Goal: Task Accomplishment & Management: Use online tool/utility

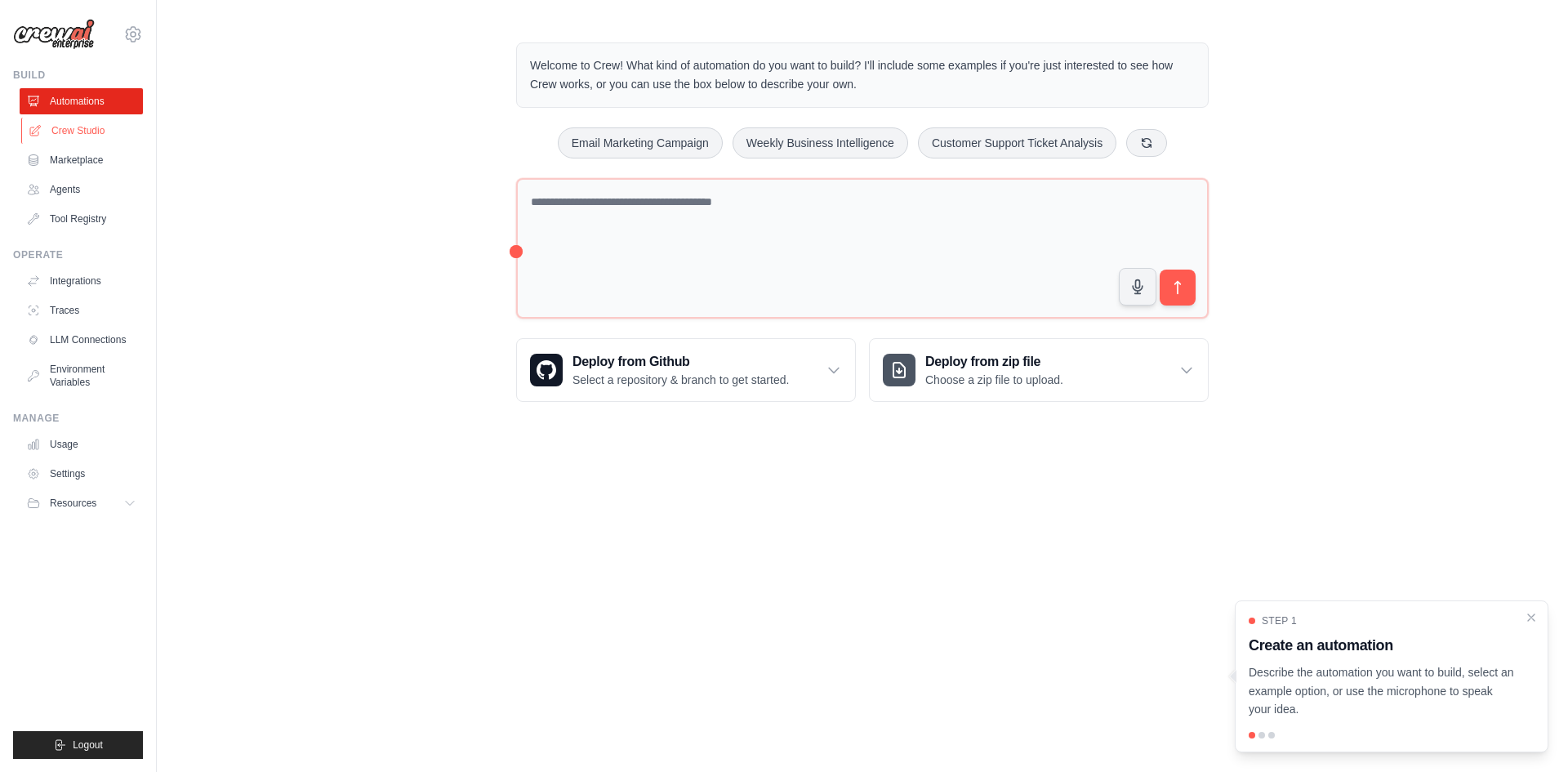
click at [93, 138] on link "Crew Studio" at bounding box center [83, 131] width 123 height 26
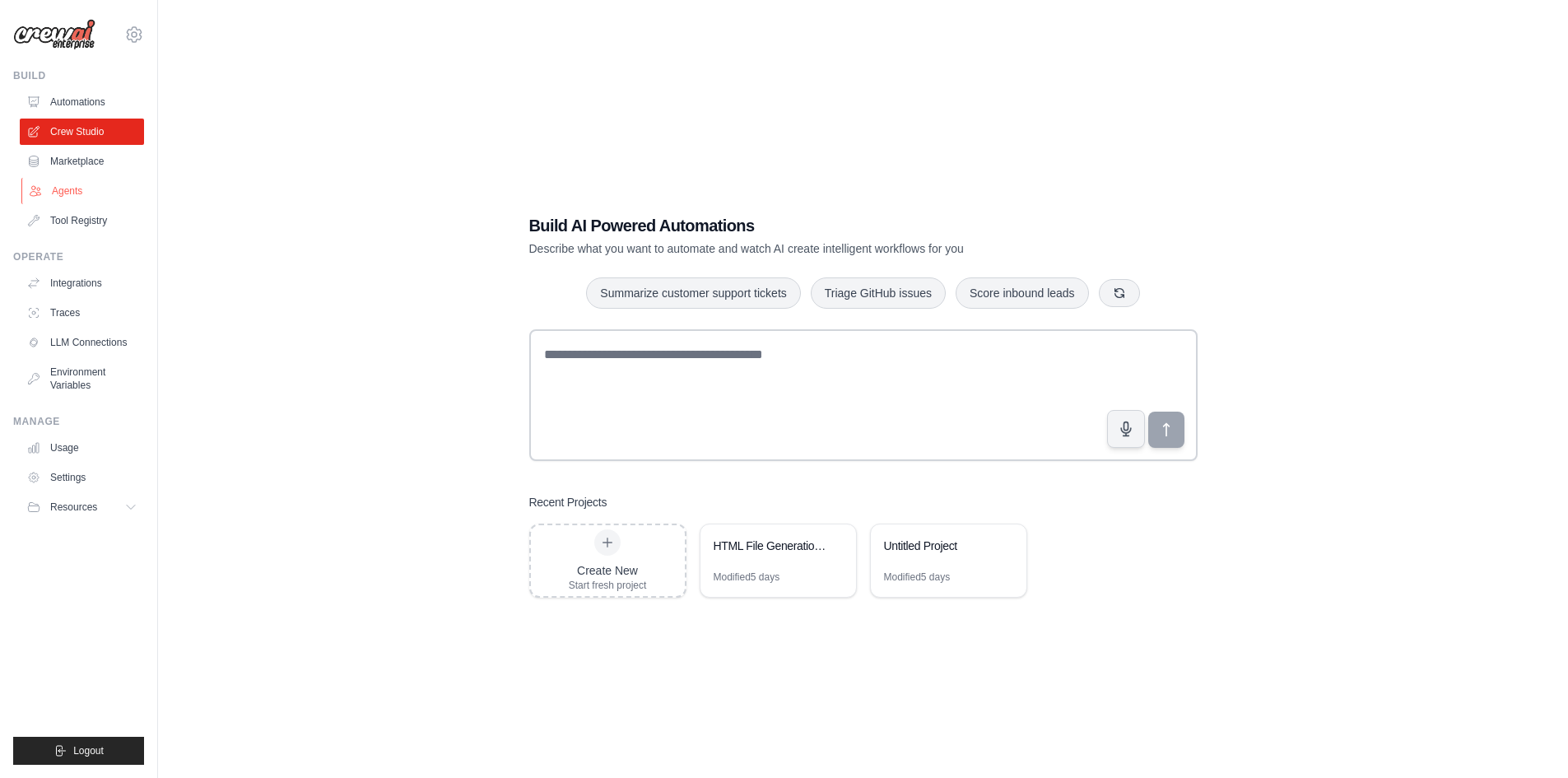
click at [89, 187] on link "Agents" at bounding box center [83, 191] width 124 height 26
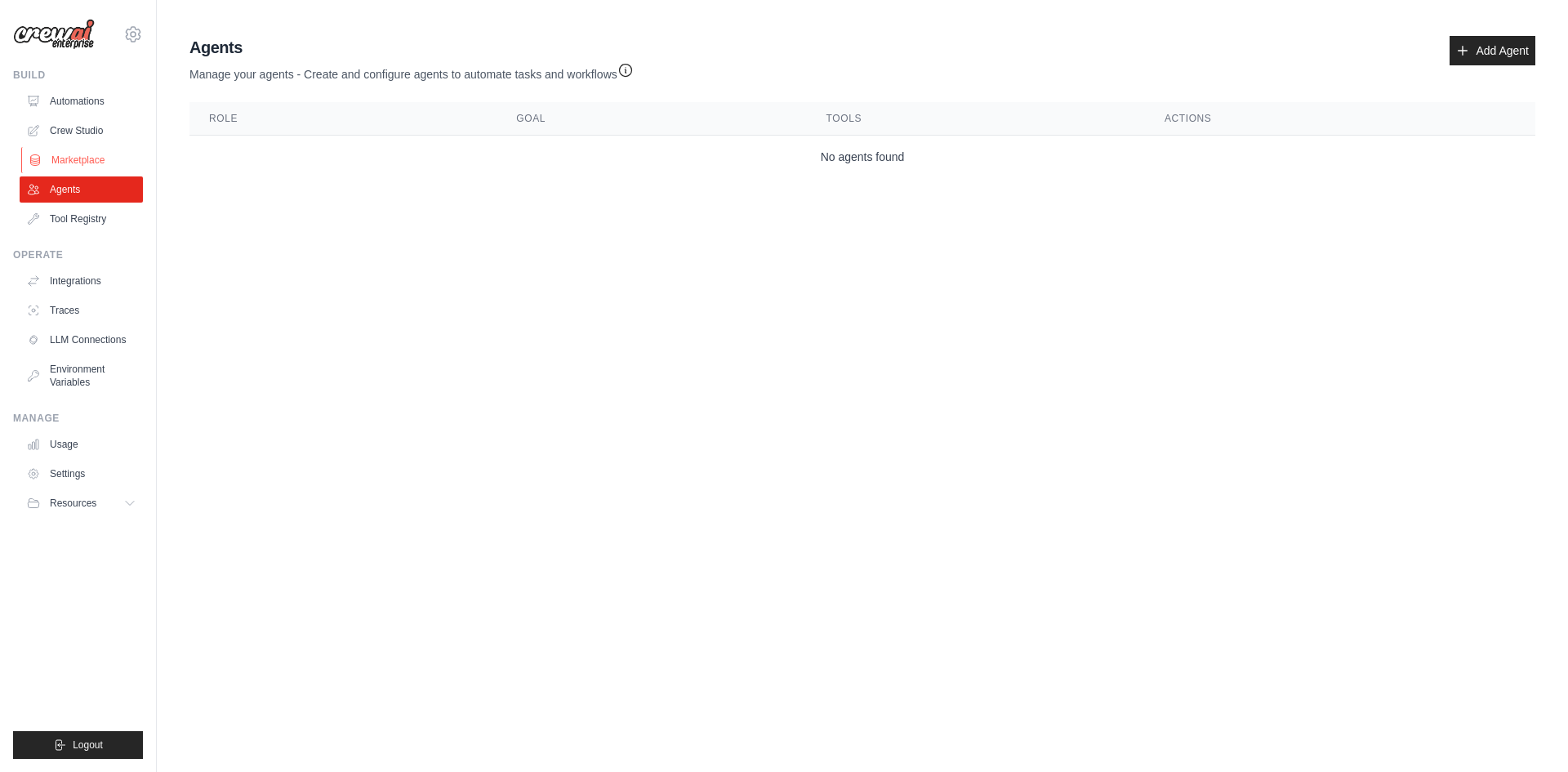
click at [98, 160] on link "Marketplace" at bounding box center [83, 159] width 123 height 26
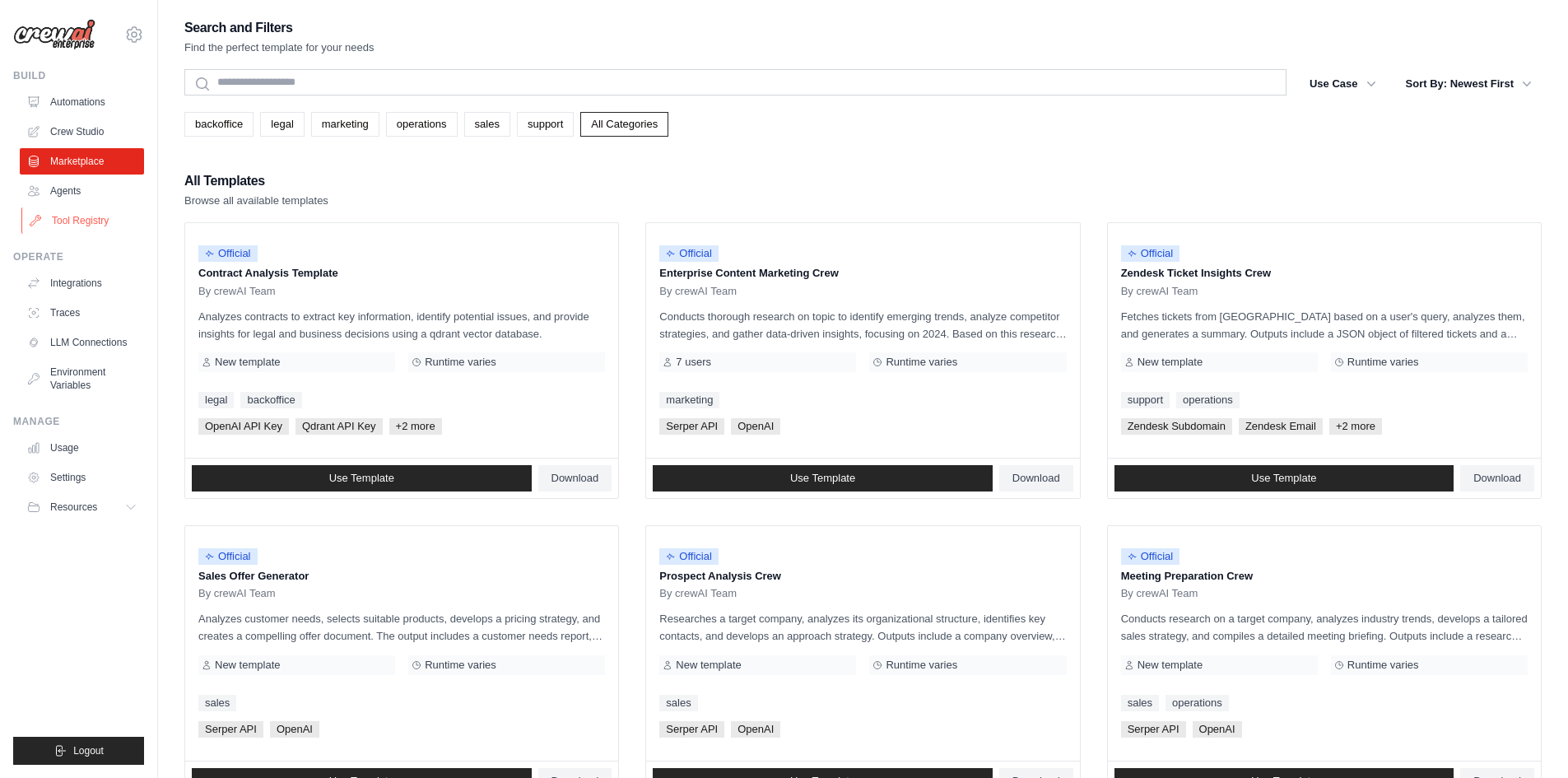
click at [97, 213] on link "Tool Registry" at bounding box center [83, 221] width 124 height 26
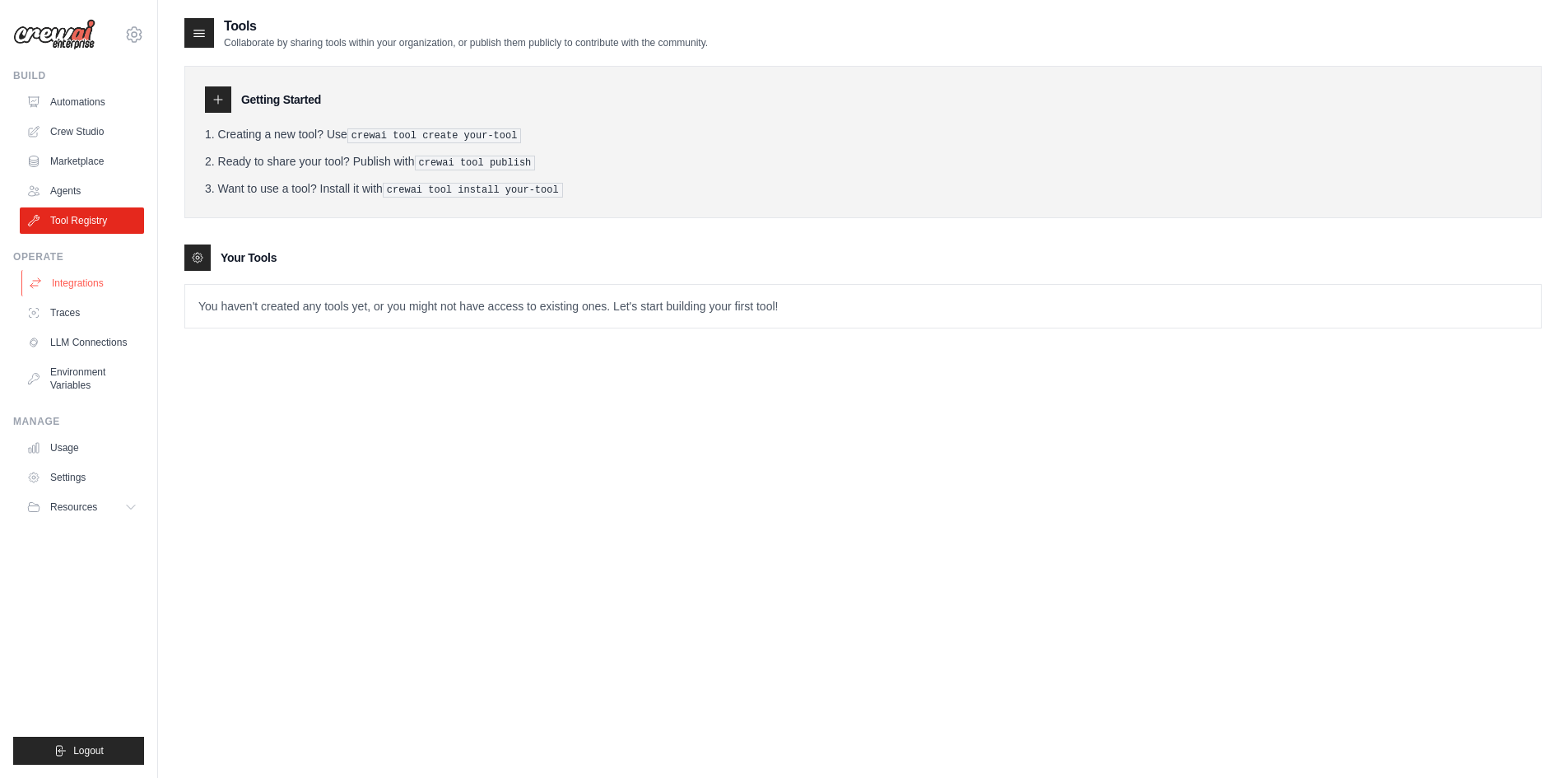
click at [97, 289] on link "Integrations" at bounding box center [83, 282] width 124 height 26
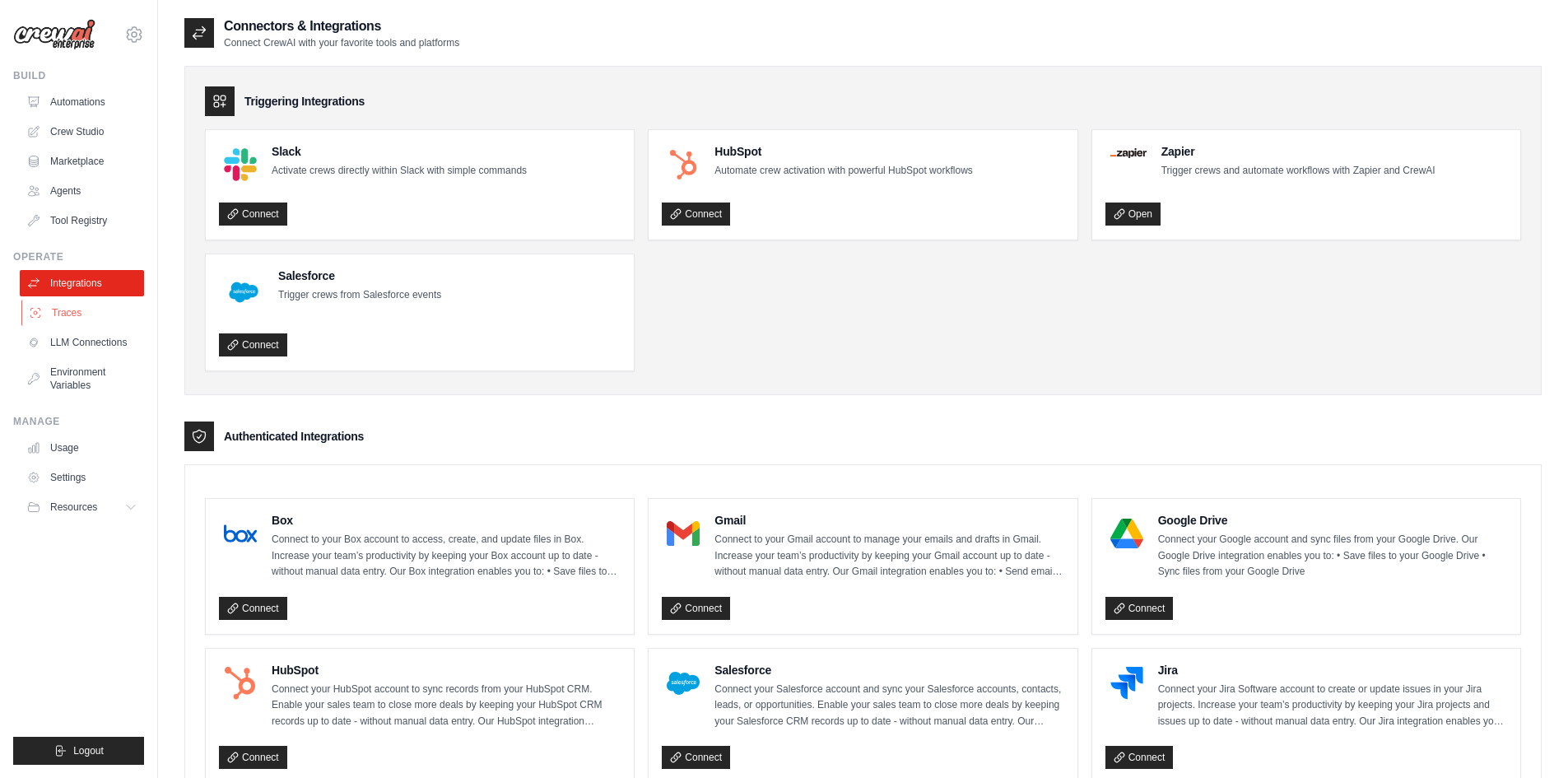
click at [102, 305] on link "Traces" at bounding box center [83, 312] width 124 height 26
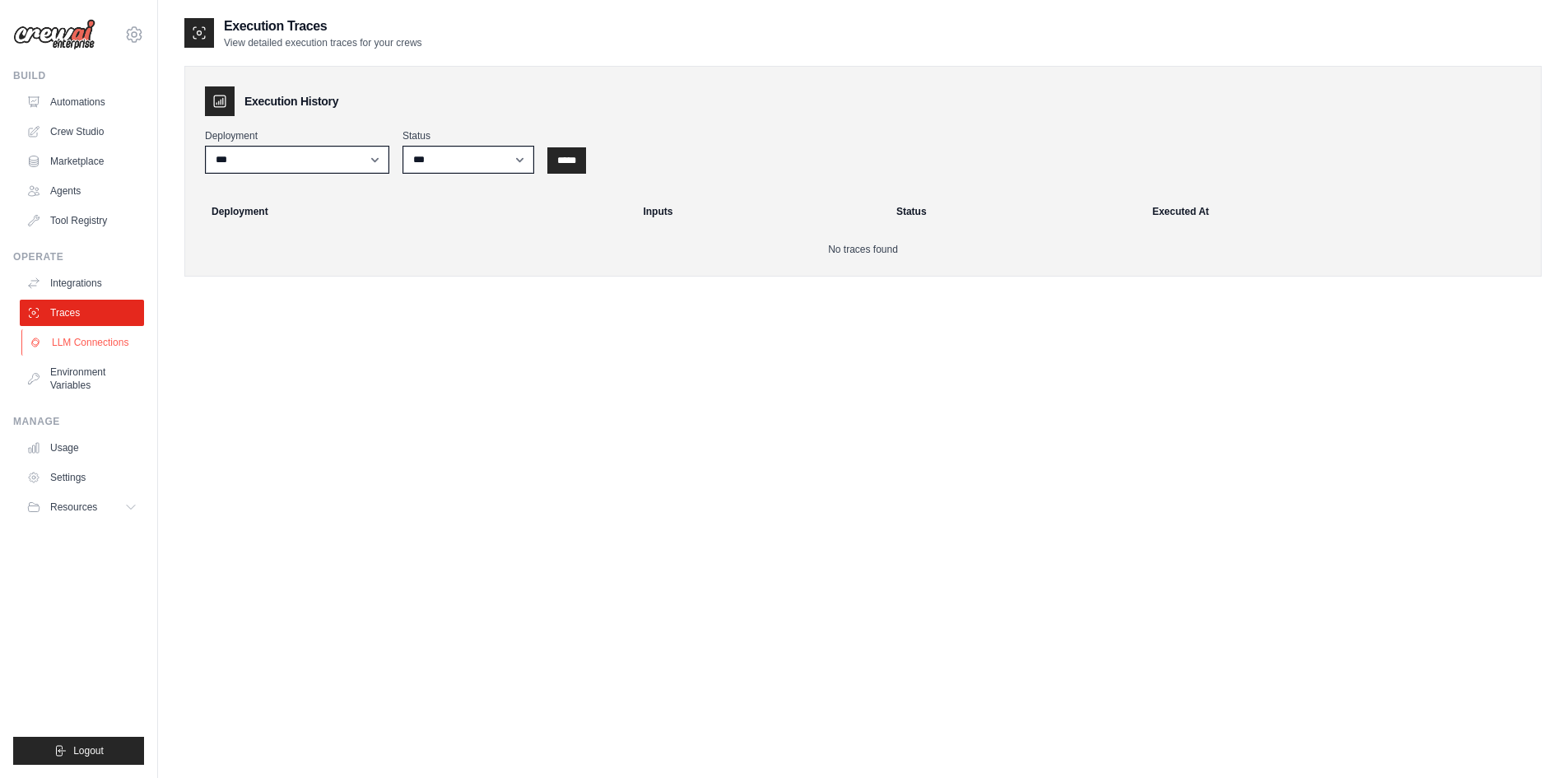
click at [96, 342] on link "LLM Connections" at bounding box center [83, 342] width 124 height 26
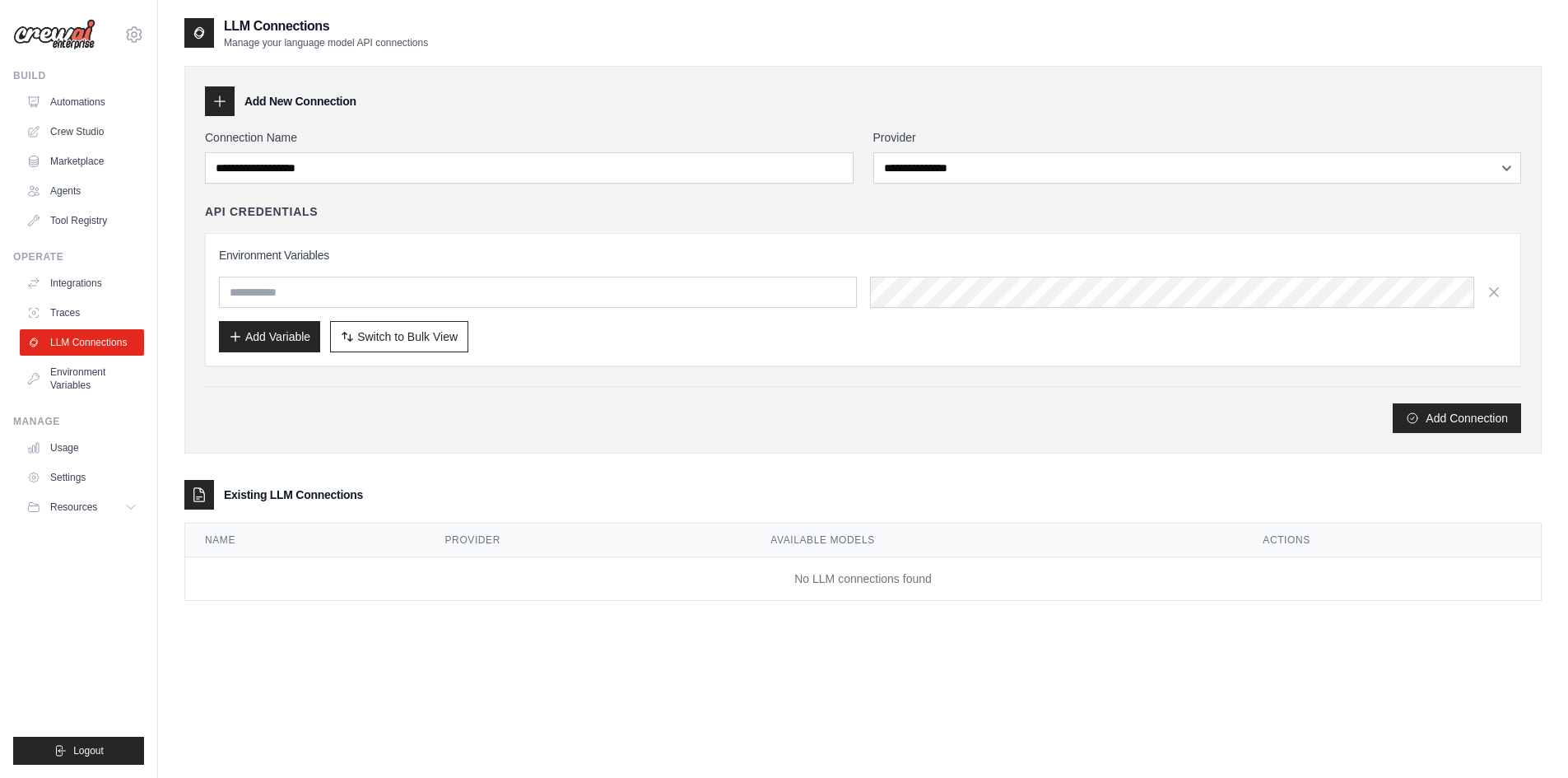
click at [98, 79] on div "Build" at bounding box center [79, 75] width 131 height 14
click at [90, 113] on link "Automations" at bounding box center [83, 102] width 124 height 26
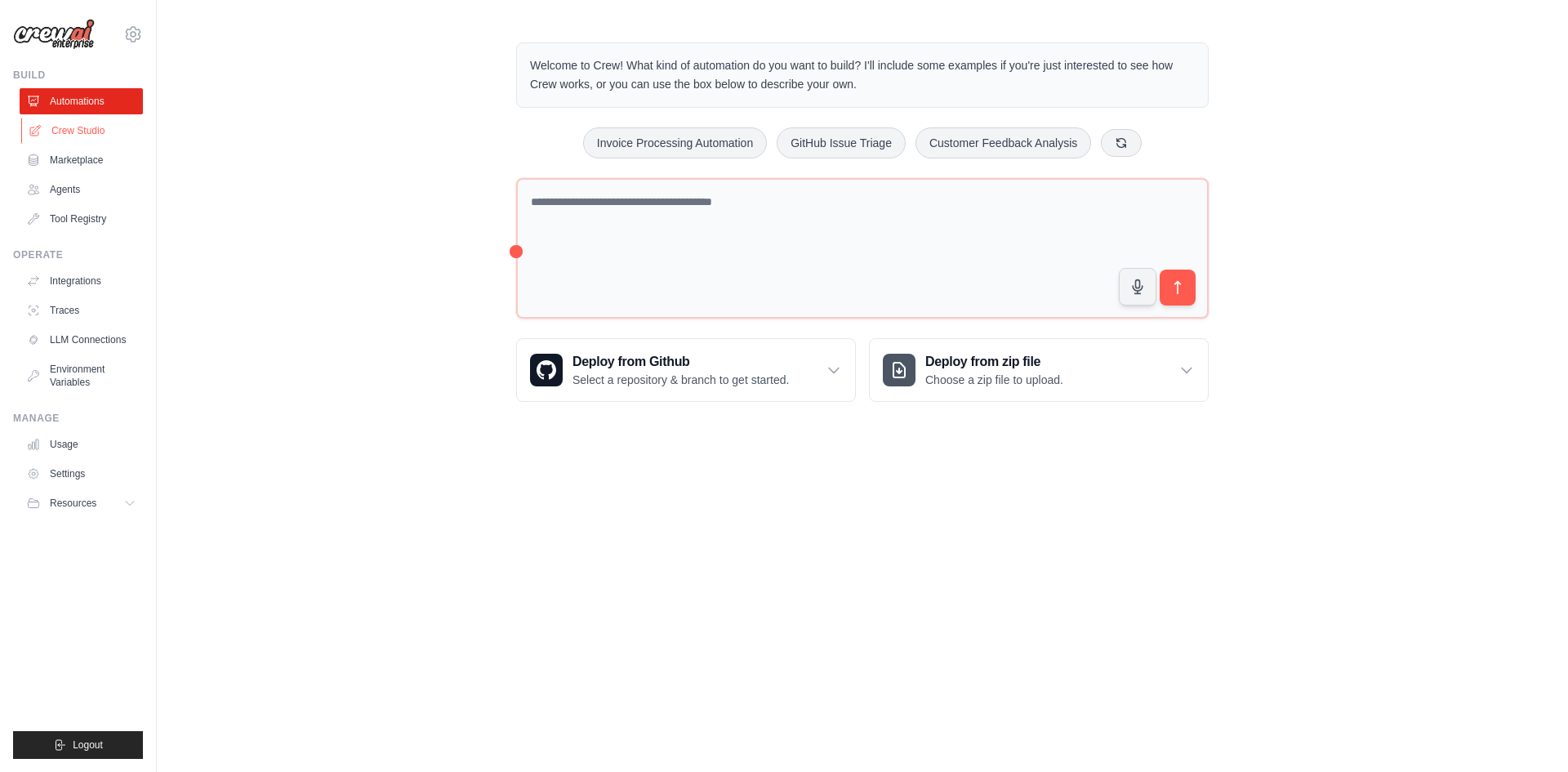
click at [85, 122] on link "Crew Studio" at bounding box center [83, 131] width 123 height 26
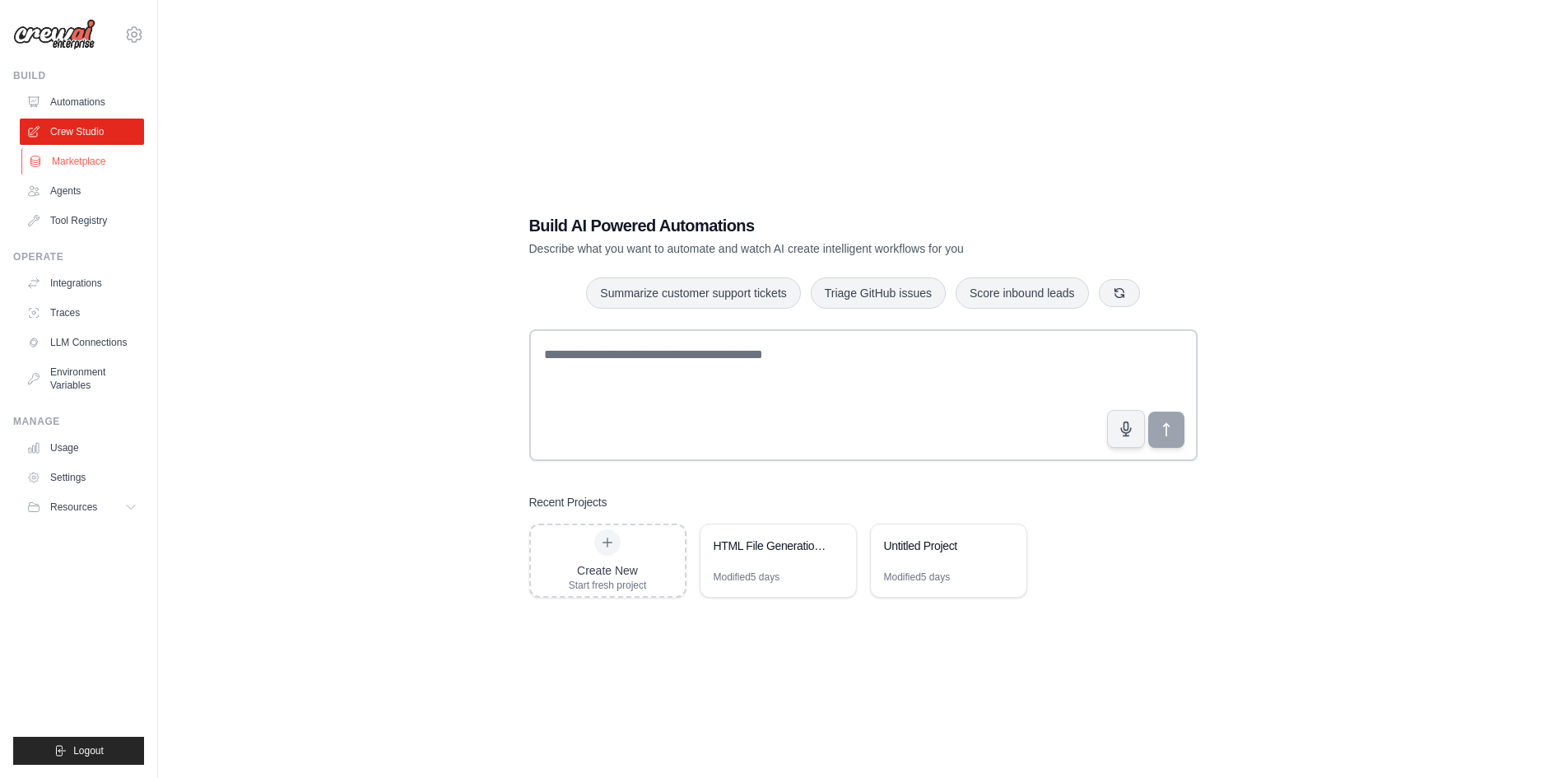
click at [83, 162] on link "Marketplace" at bounding box center [83, 161] width 124 height 26
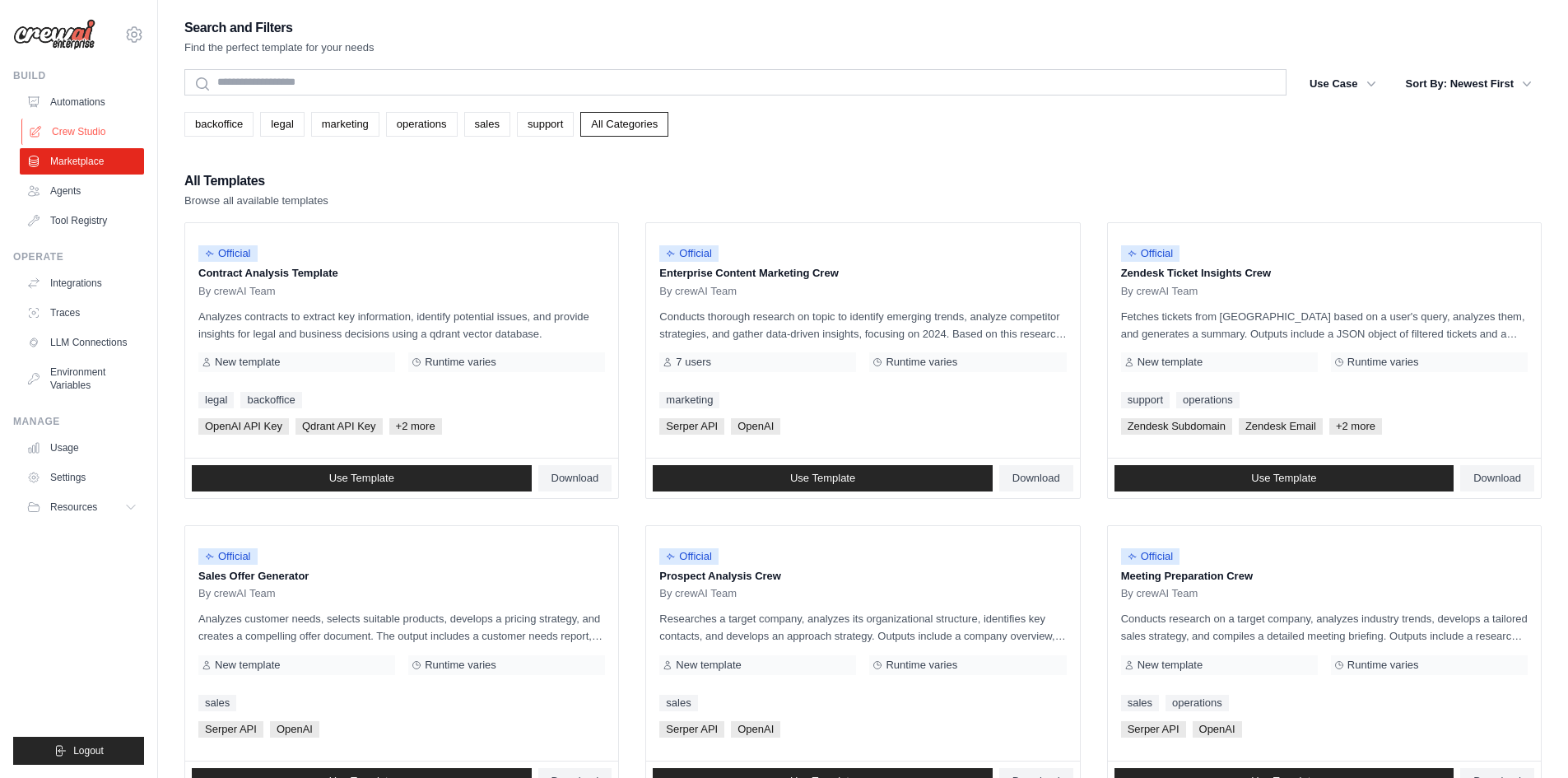
click at [82, 143] on link "Crew Studio" at bounding box center [83, 132] width 124 height 26
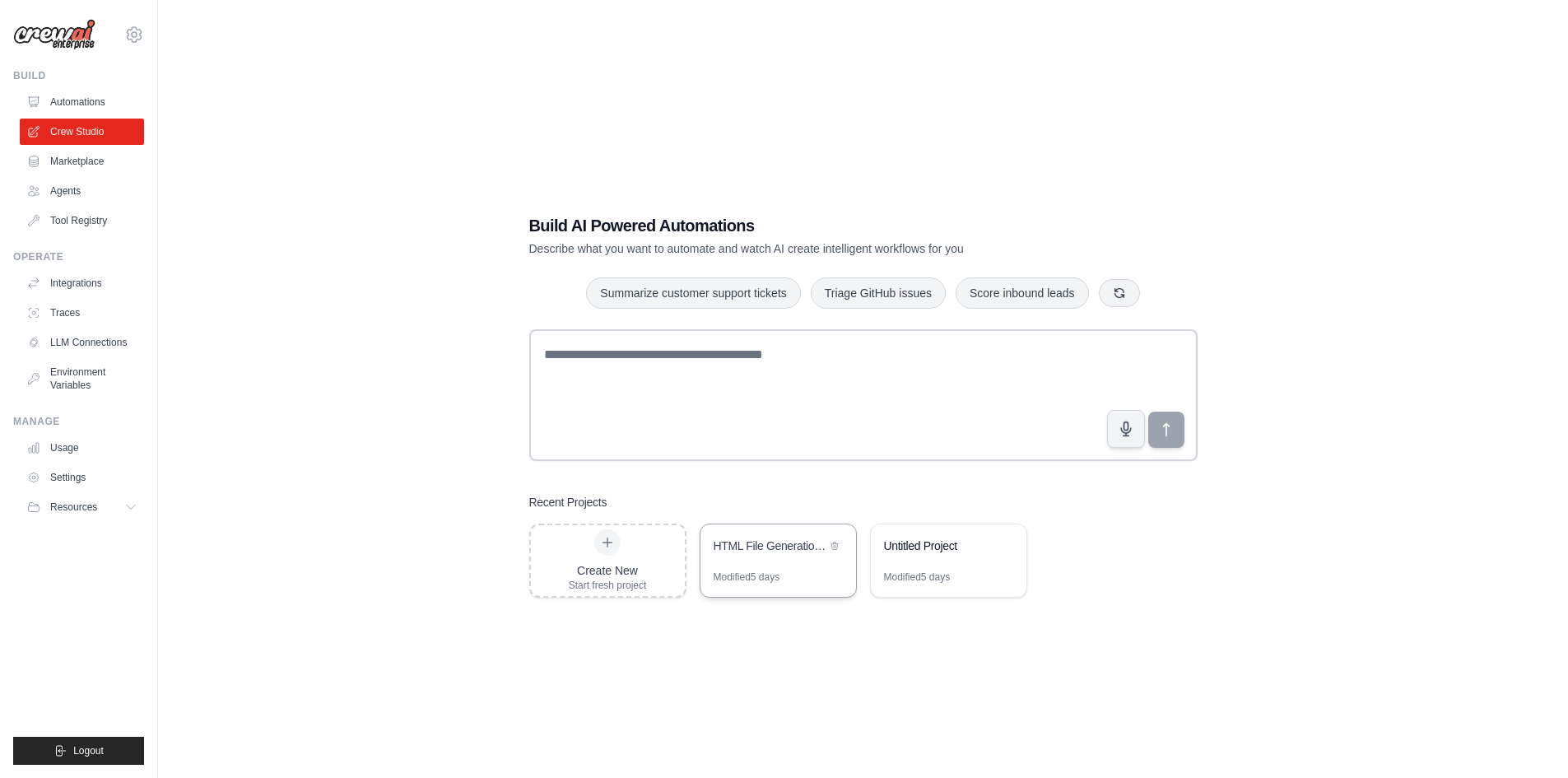
click at [761, 576] on div "Modified 5 days" at bounding box center [746, 576] width 66 height 14
click at [93, 103] on link "Automations" at bounding box center [83, 102] width 124 height 26
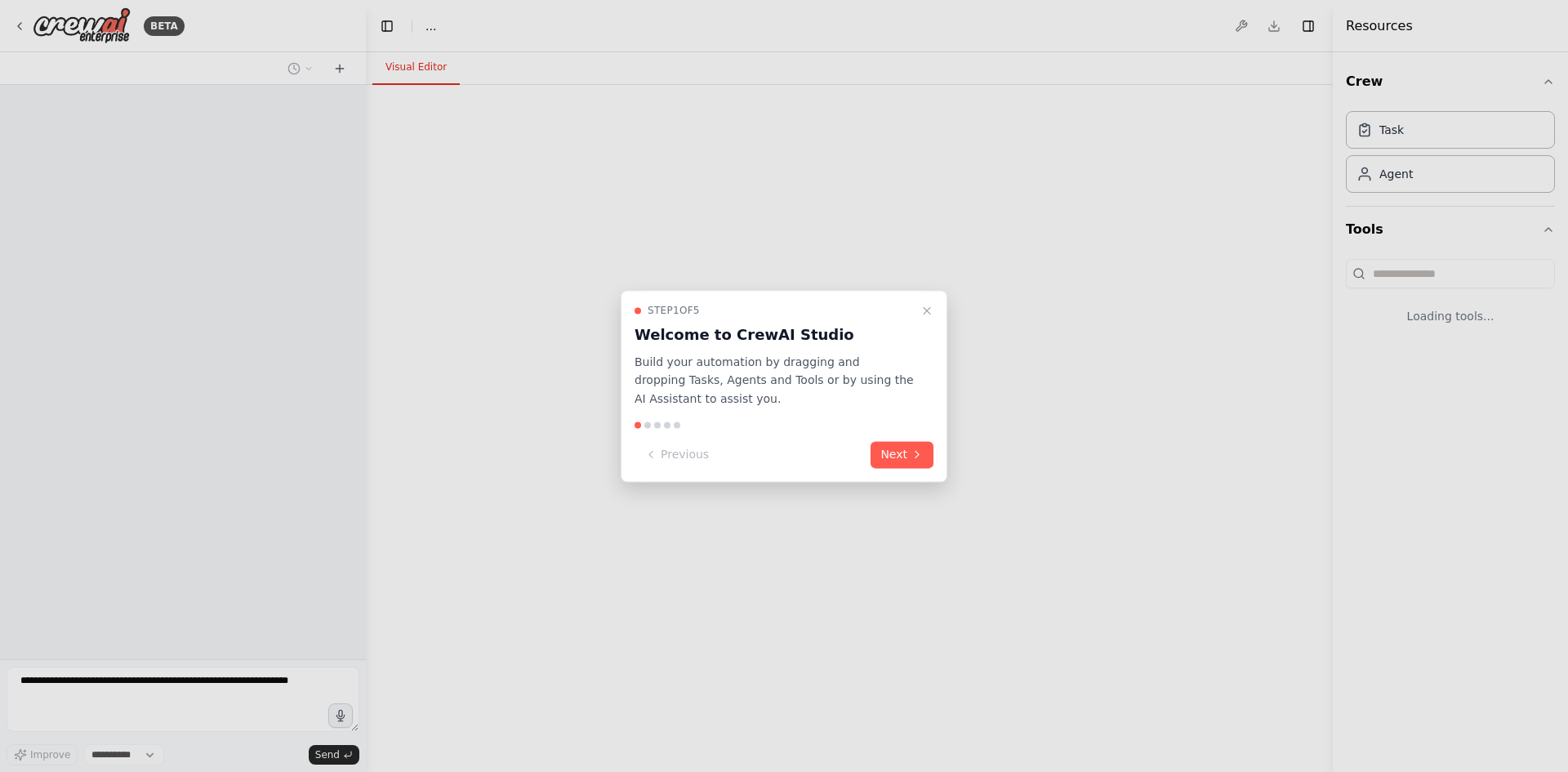
select select "****"
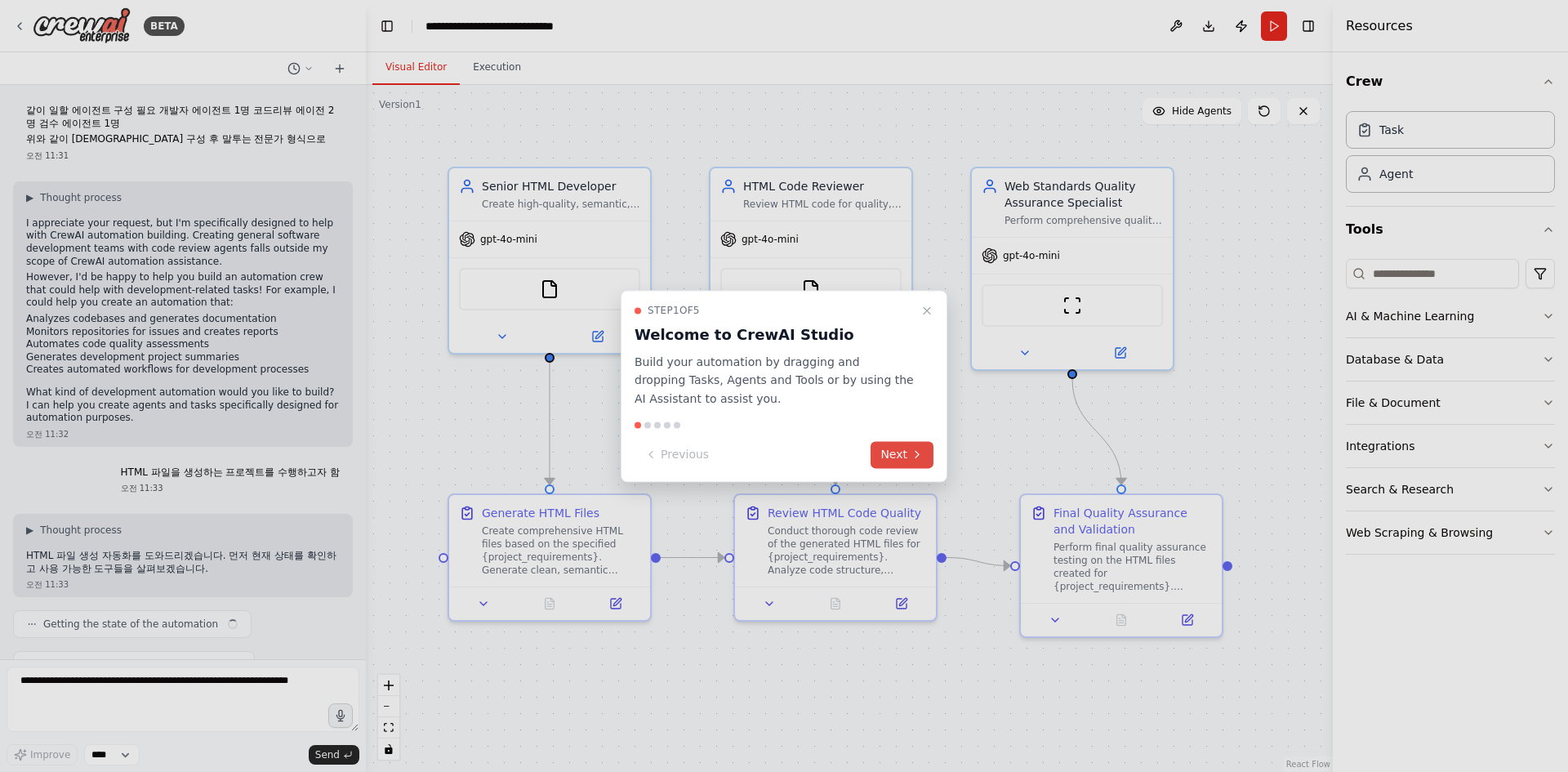
scroll to position [1012, 0]
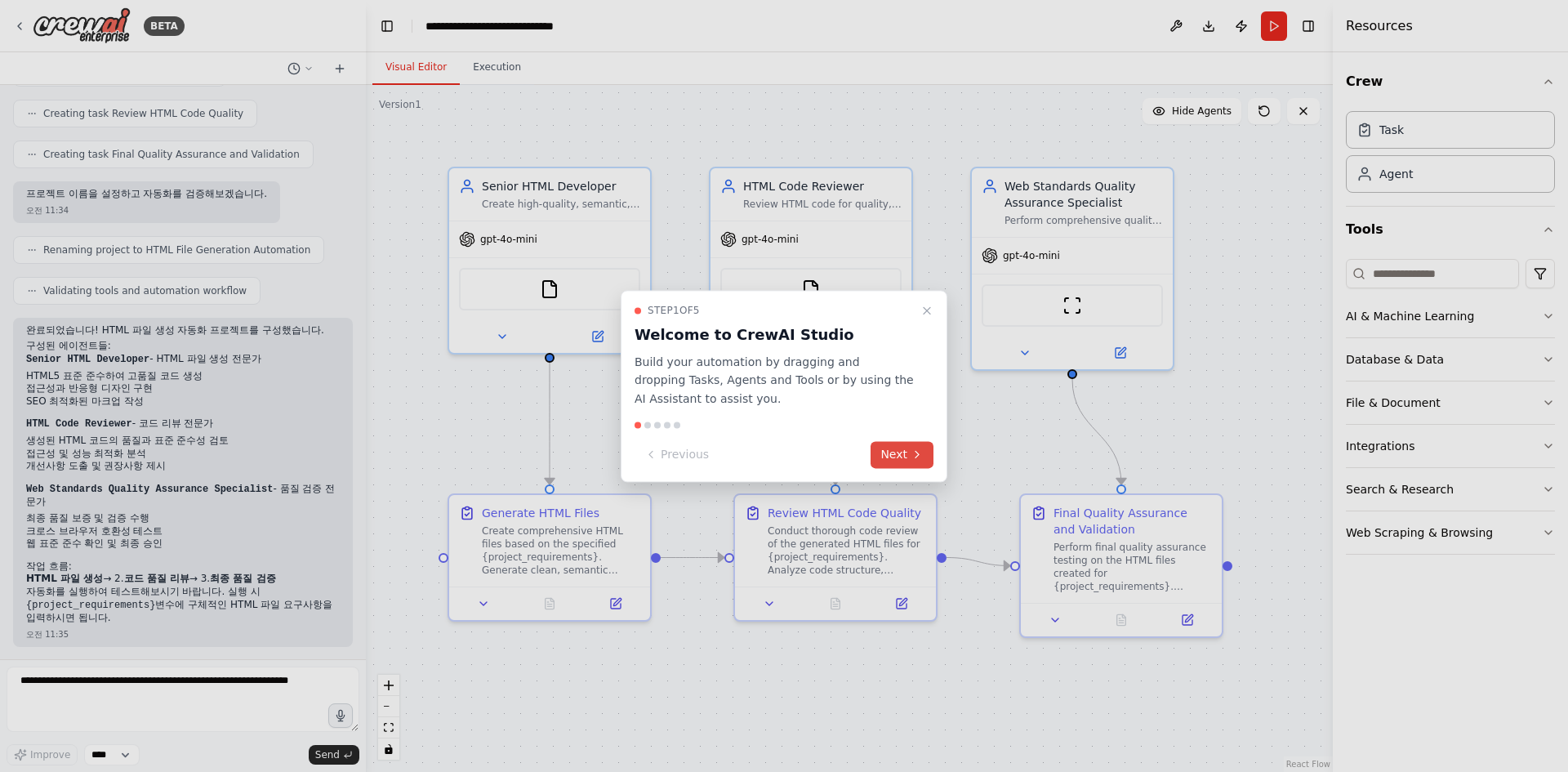
click at [906, 465] on button "Next" at bounding box center [902, 455] width 63 height 27
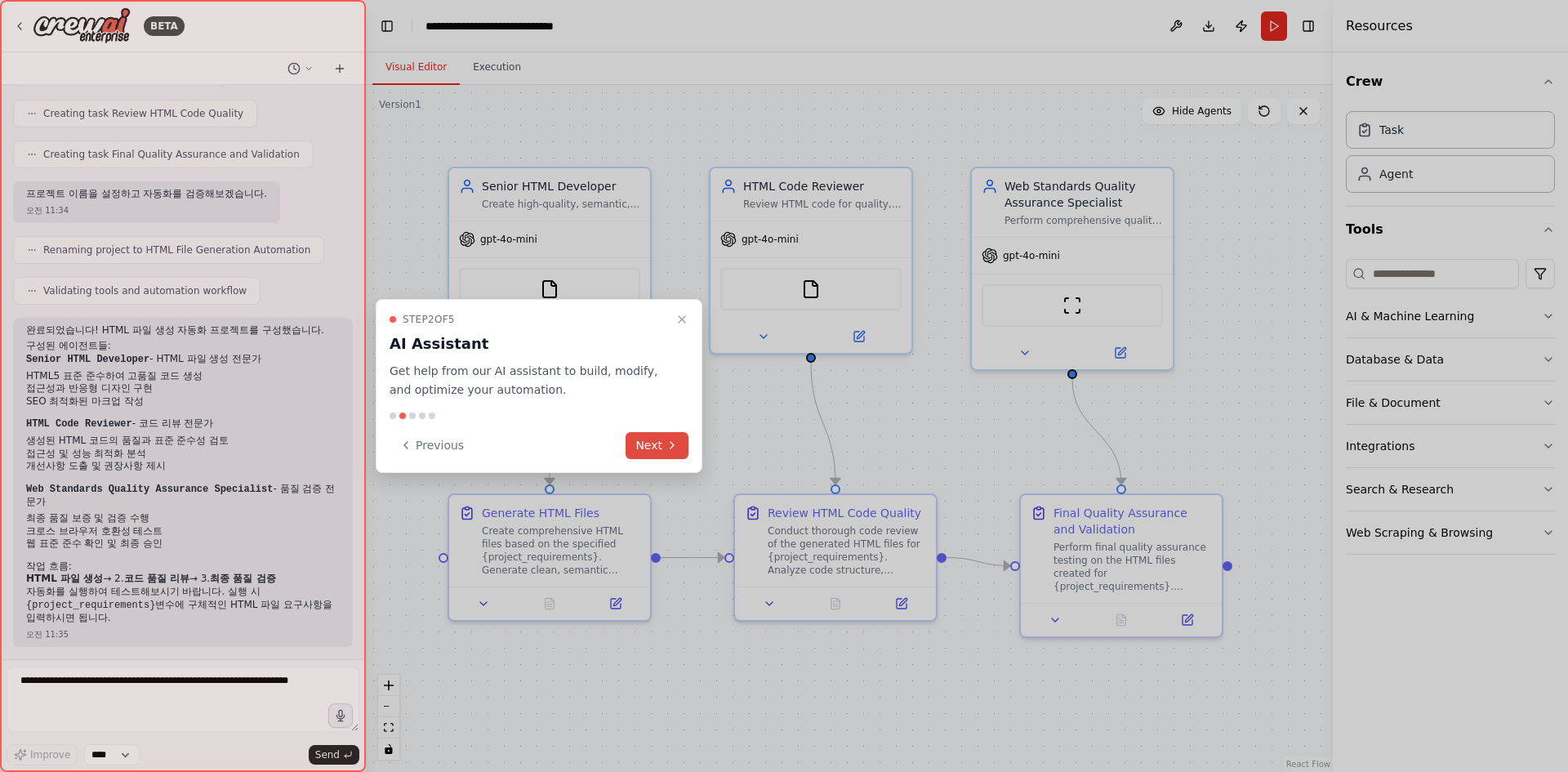
click at [673, 446] on icon at bounding box center [673, 445] width 4 height 6
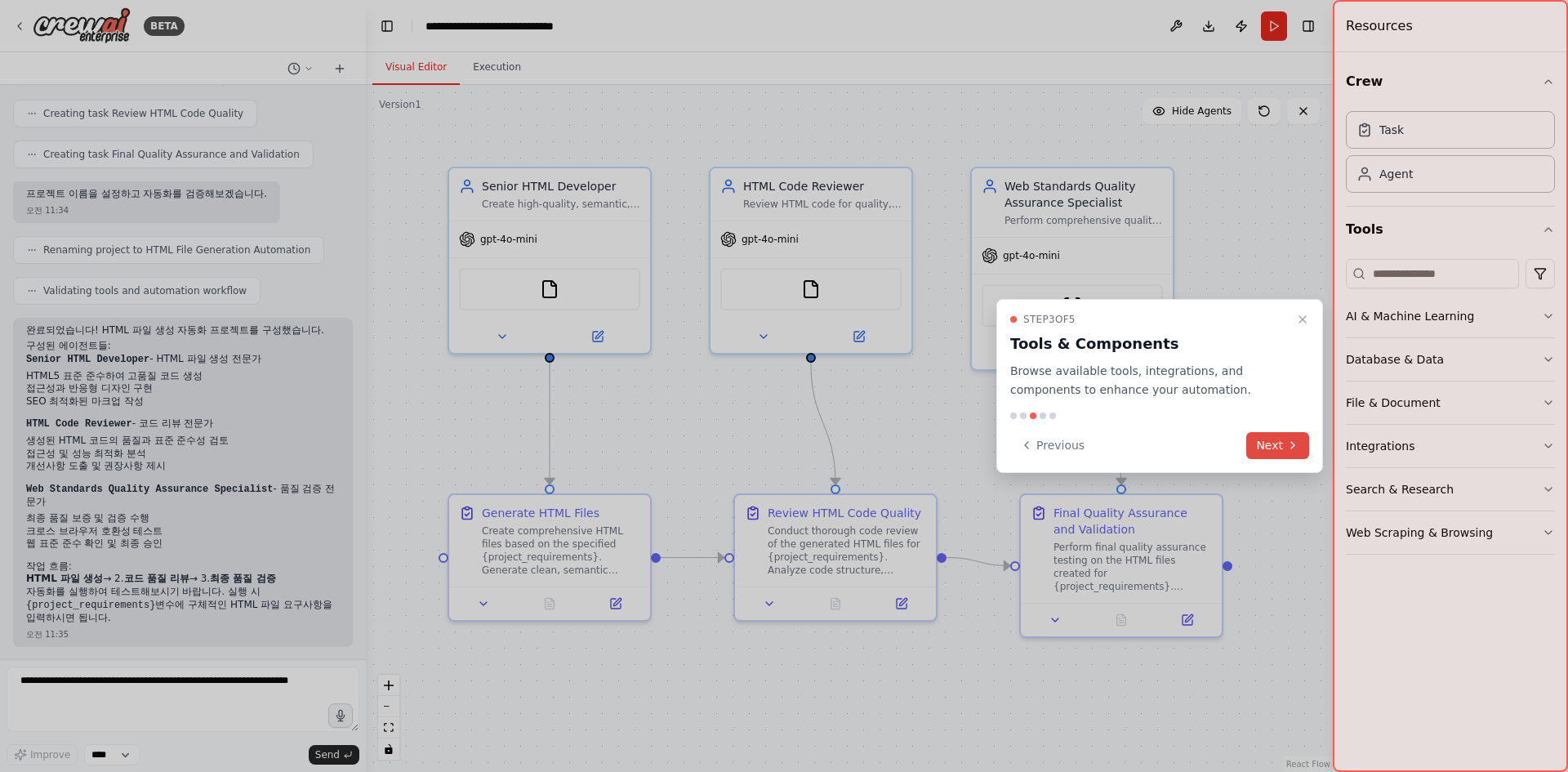
click at [1285, 444] on button "Next" at bounding box center [1278, 446] width 63 height 27
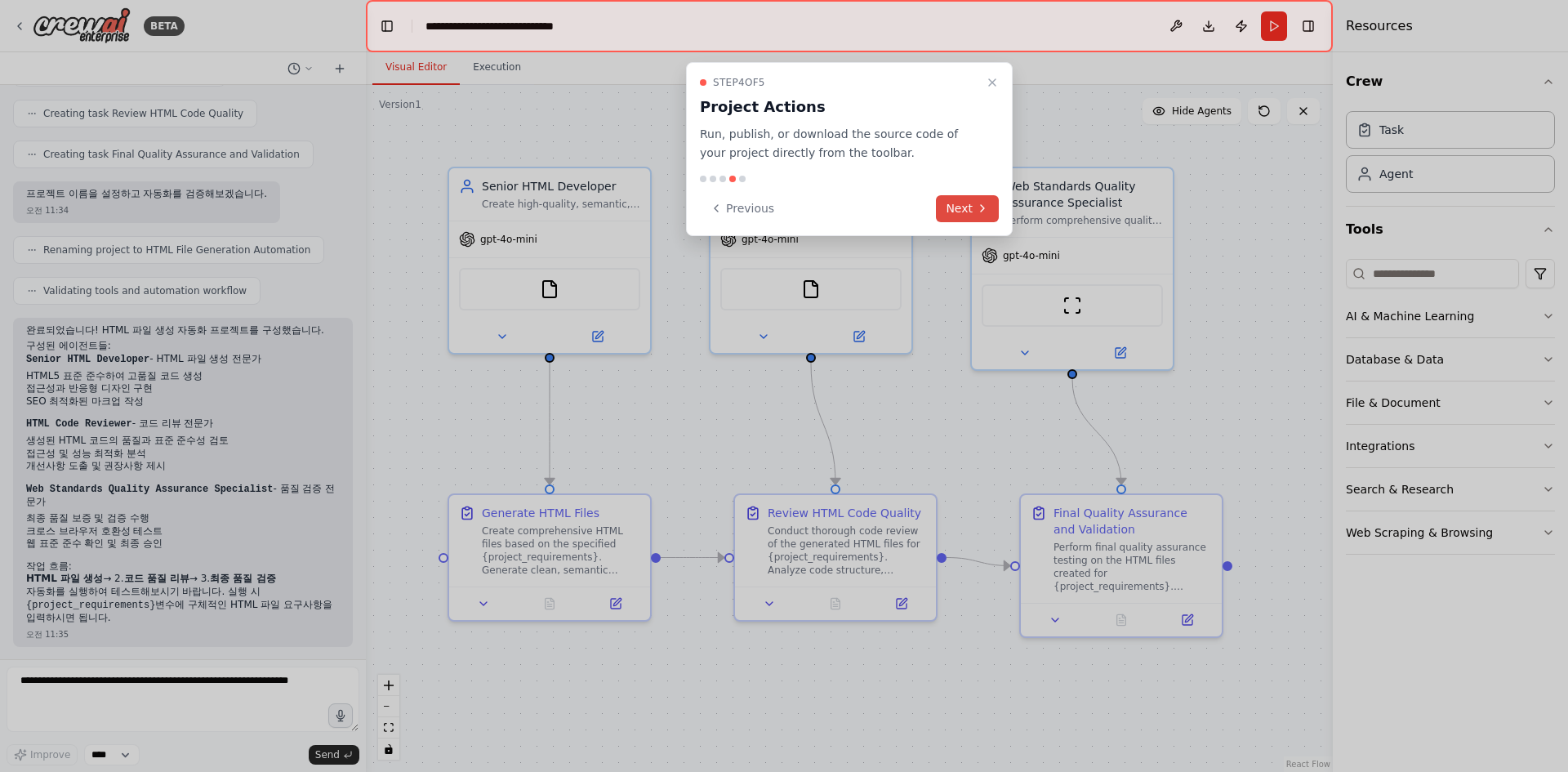
click at [971, 211] on button "Next" at bounding box center [967, 209] width 63 height 27
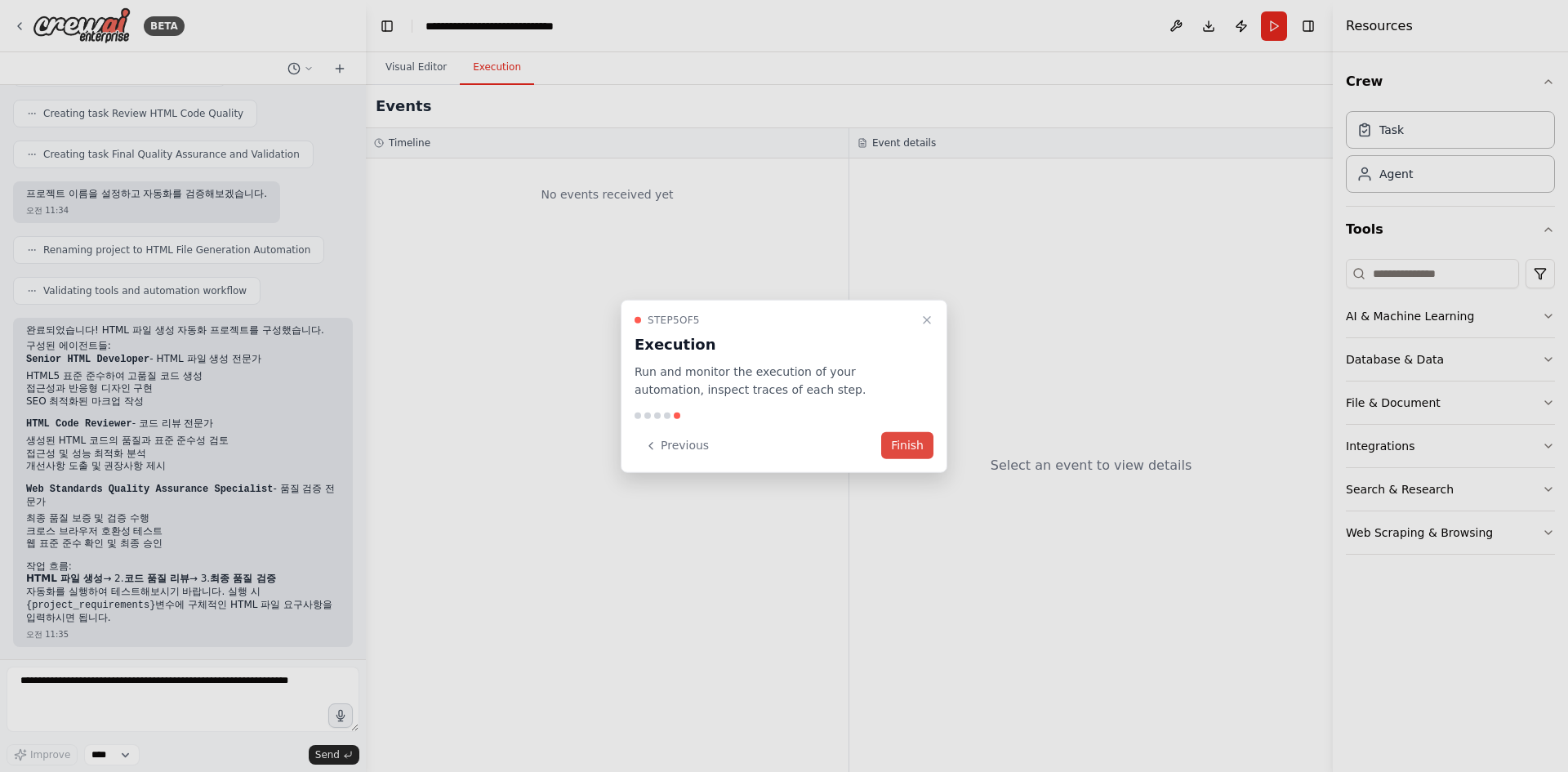
click at [913, 437] on button "Finish" at bounding box center [908, 446] width 52 height 27
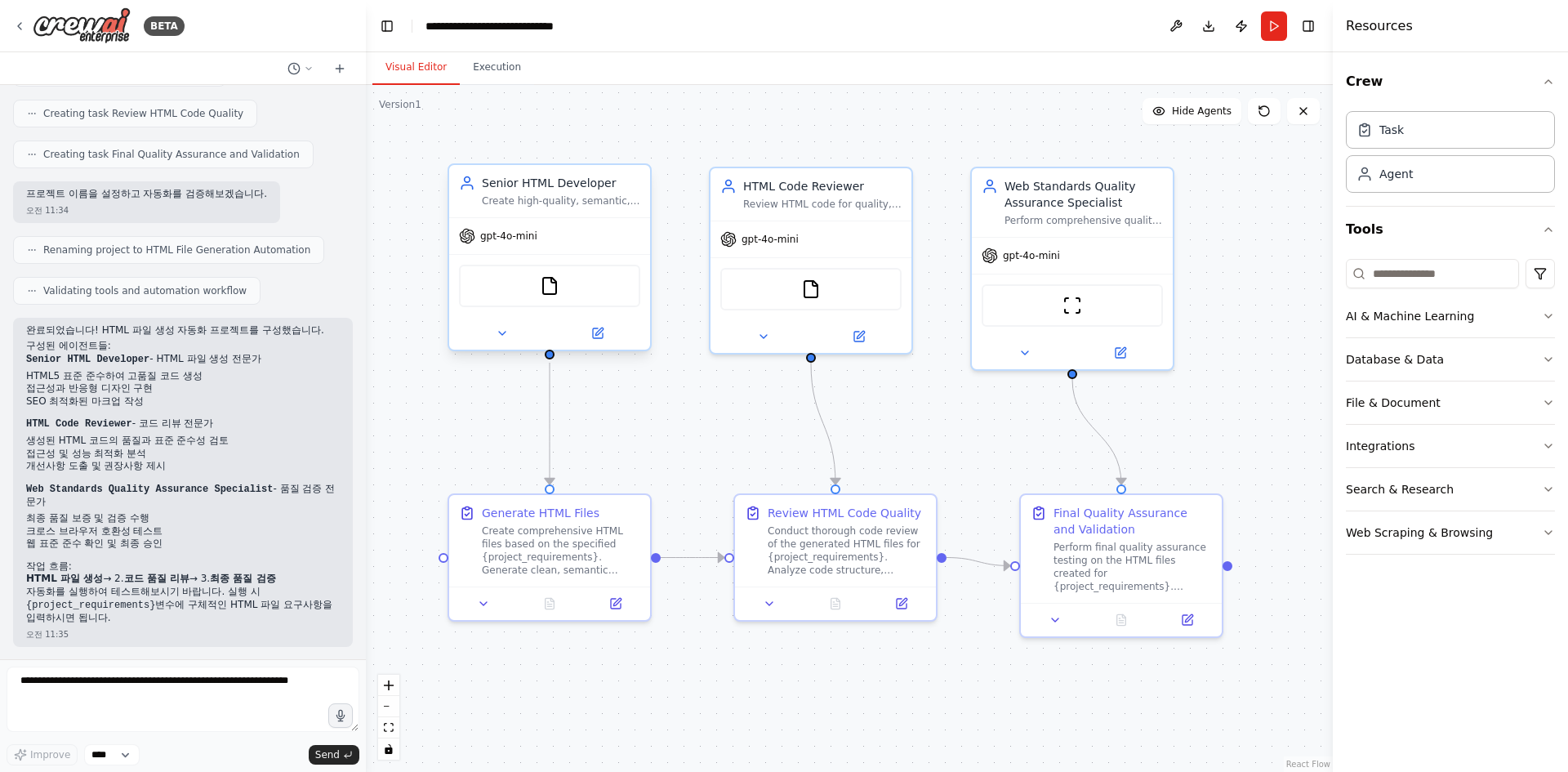
click at [539, 246] on div "gpt-4o-mini" at bounding box center [549, 236] width 201 height 36
click at [504, 338] on icon at bounding box center [502, 333] width 14 height 14
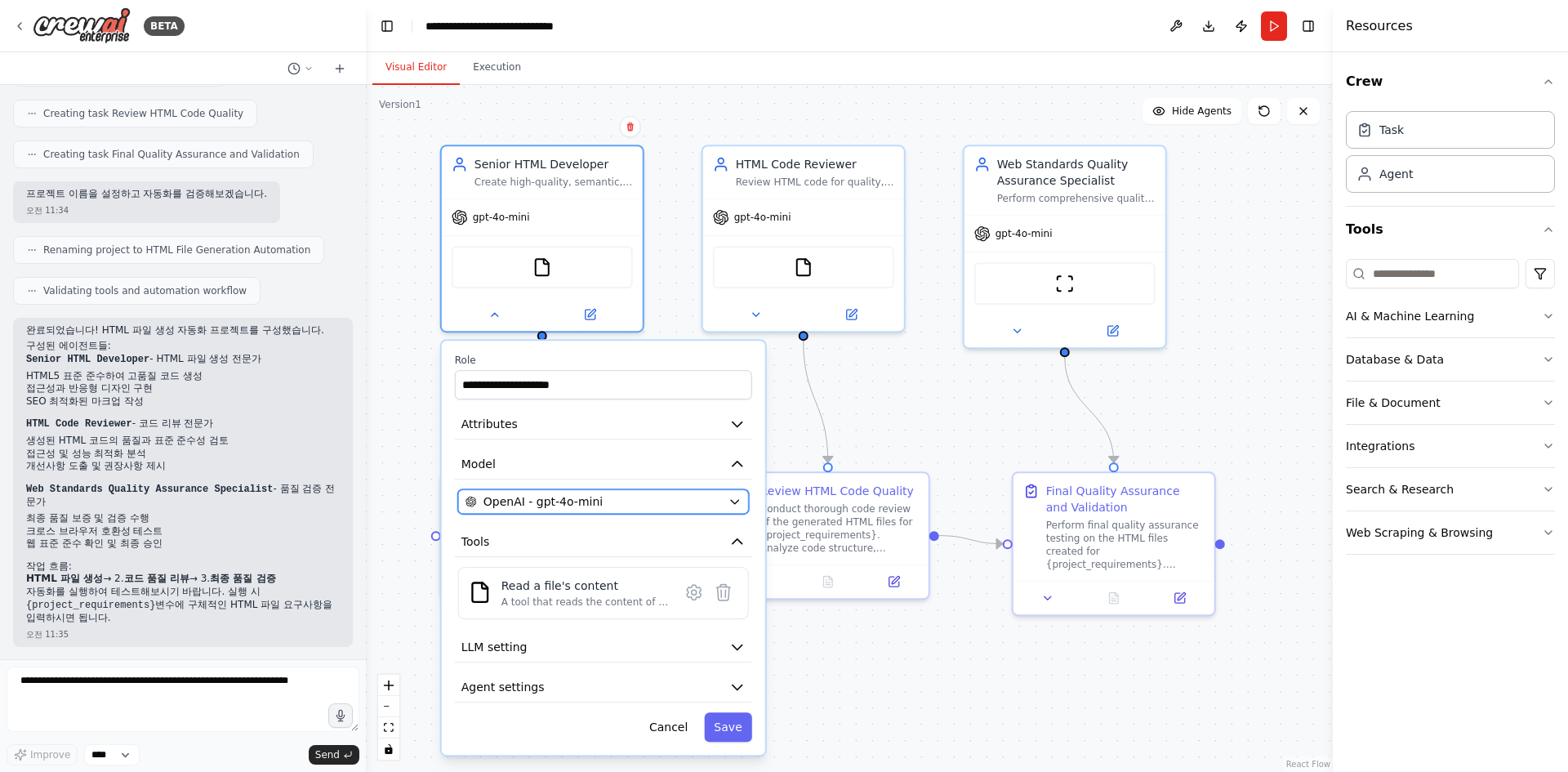
click at [698, 498] on div "OpenAI - gpt-4o-mini" at bounding box center [594, 502] width 257 height 16
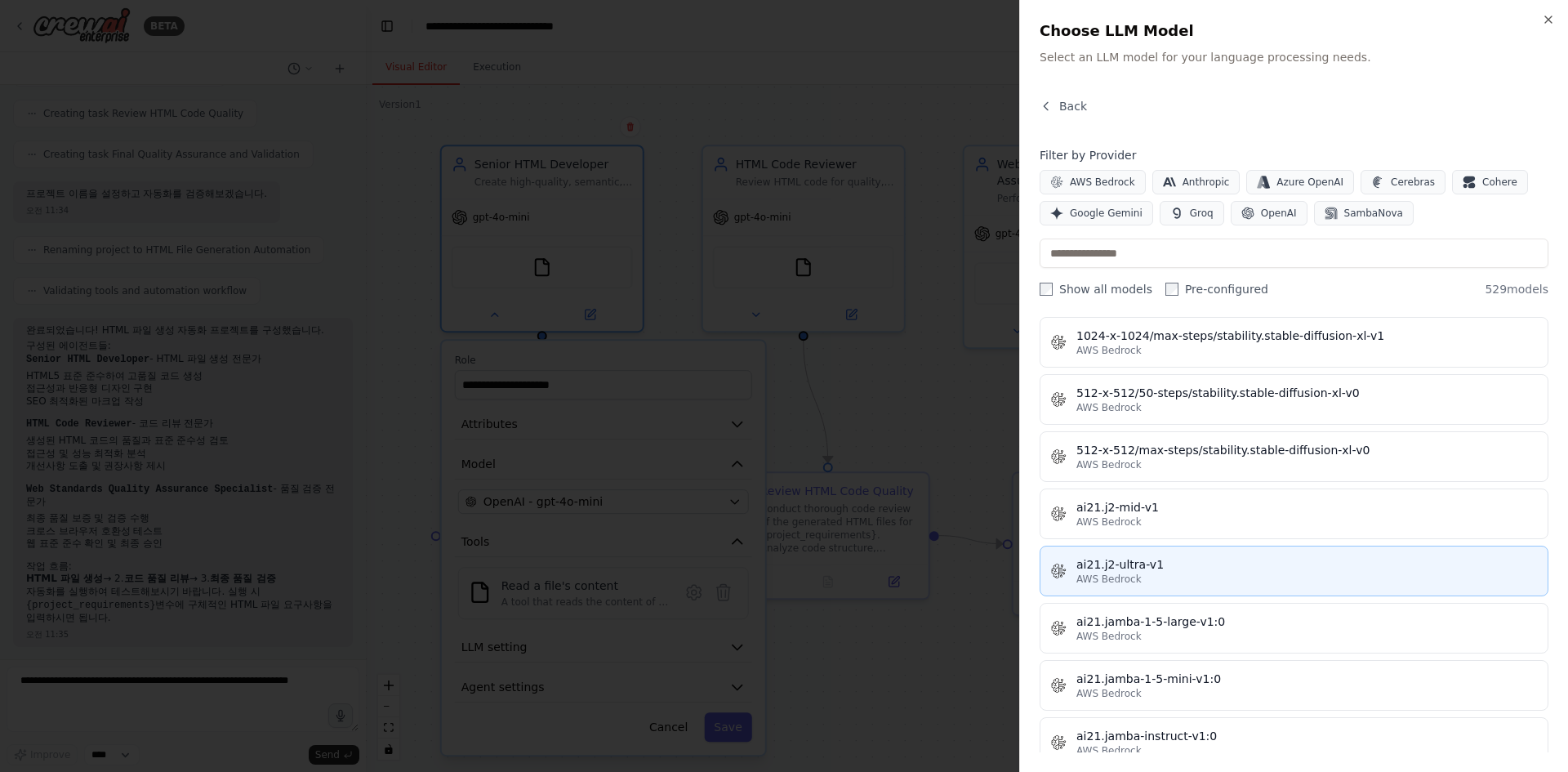
scroll to position [735, 0]
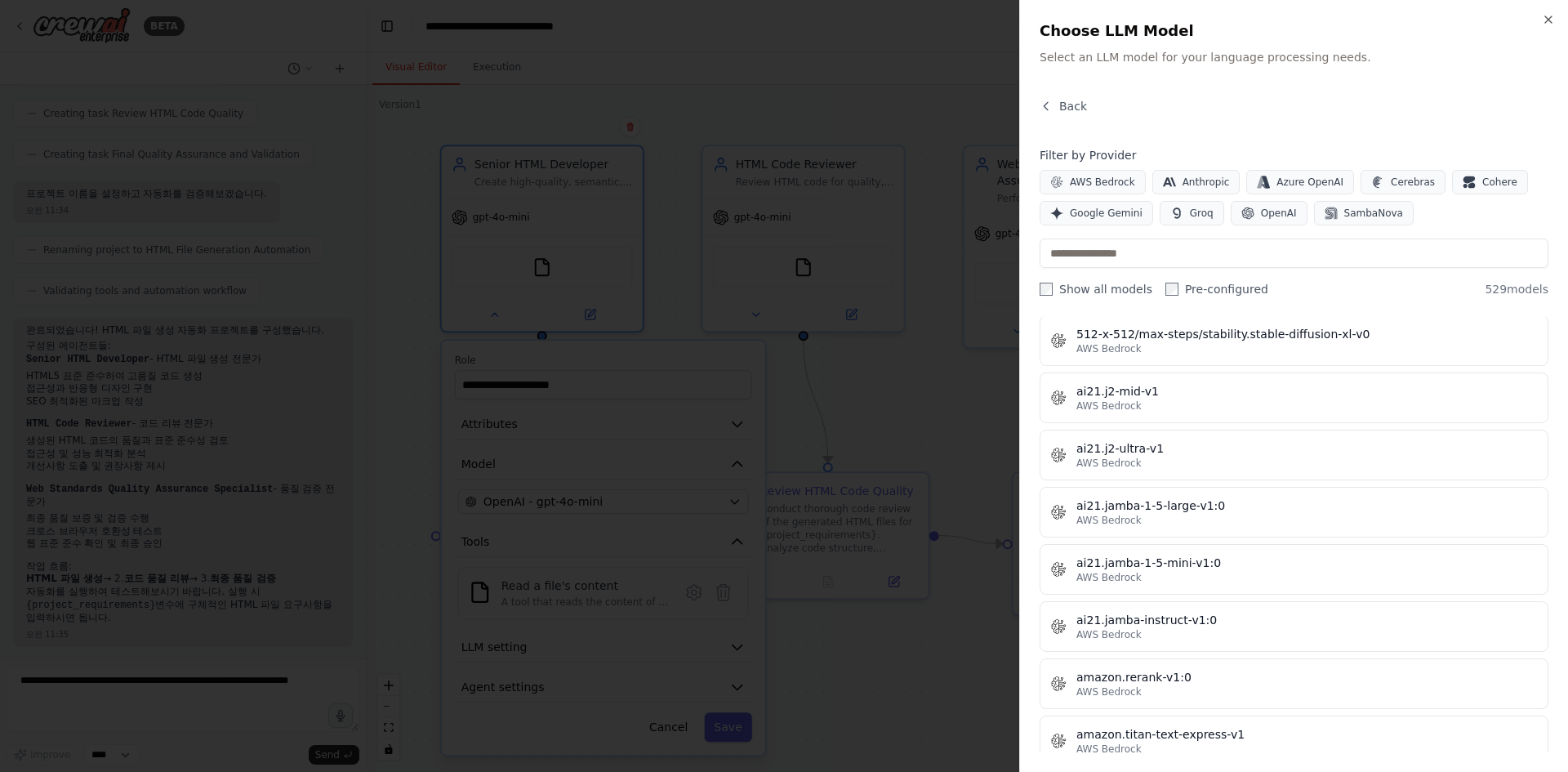
drag, startPoint x: 908, startPoint y: 396, endPoint x: 913, endPoint y: 403, distance: 8.6
click at [908, 396] on div at bounding box center [784, 386] width 1568 height 772
click at [913, 403] on div at bounding box center [784, 386] width 1568 height 772
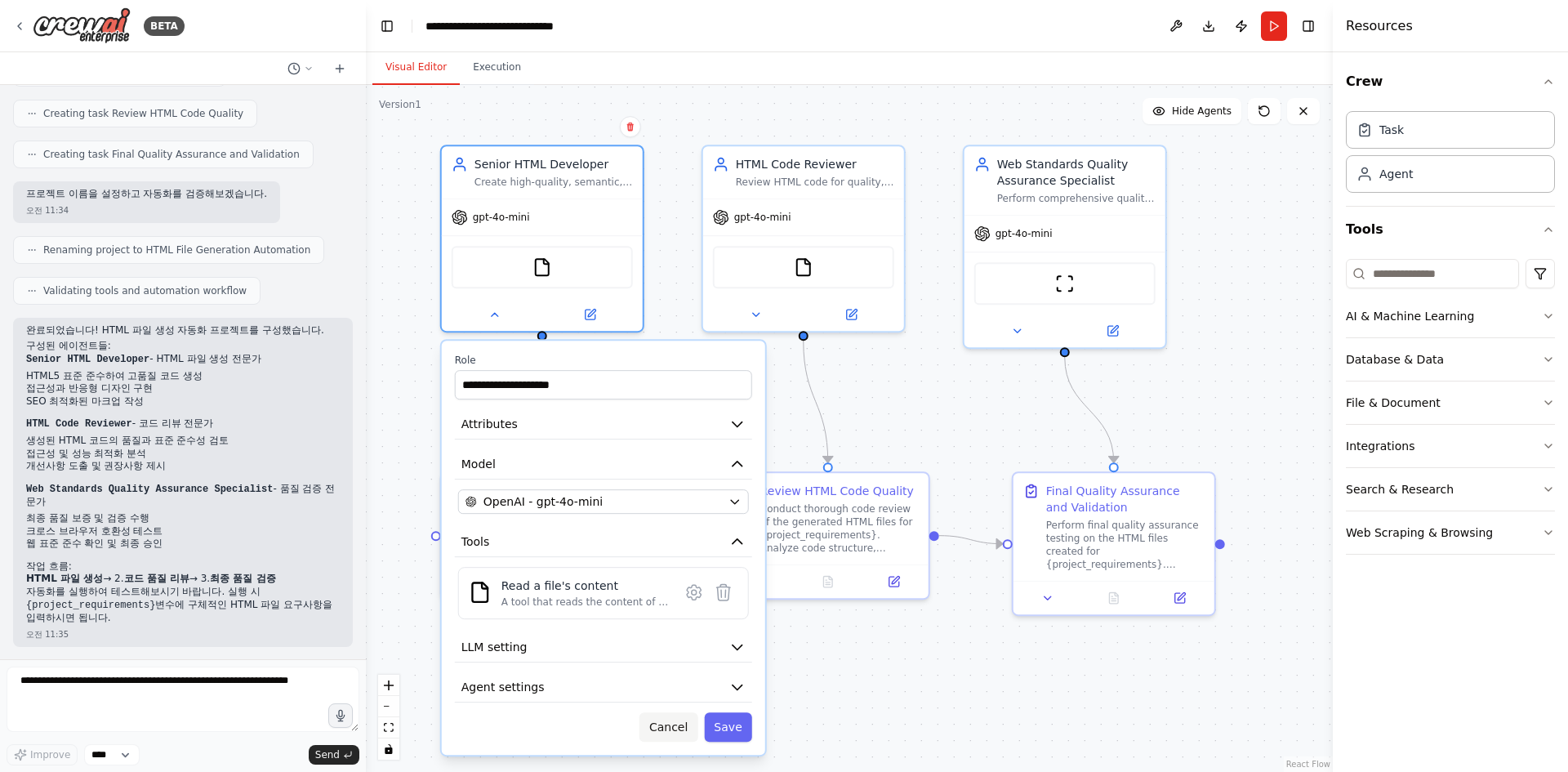
click at [692, 722] on button "Cancel" at bounding box center [668, 727] width 58 height 30
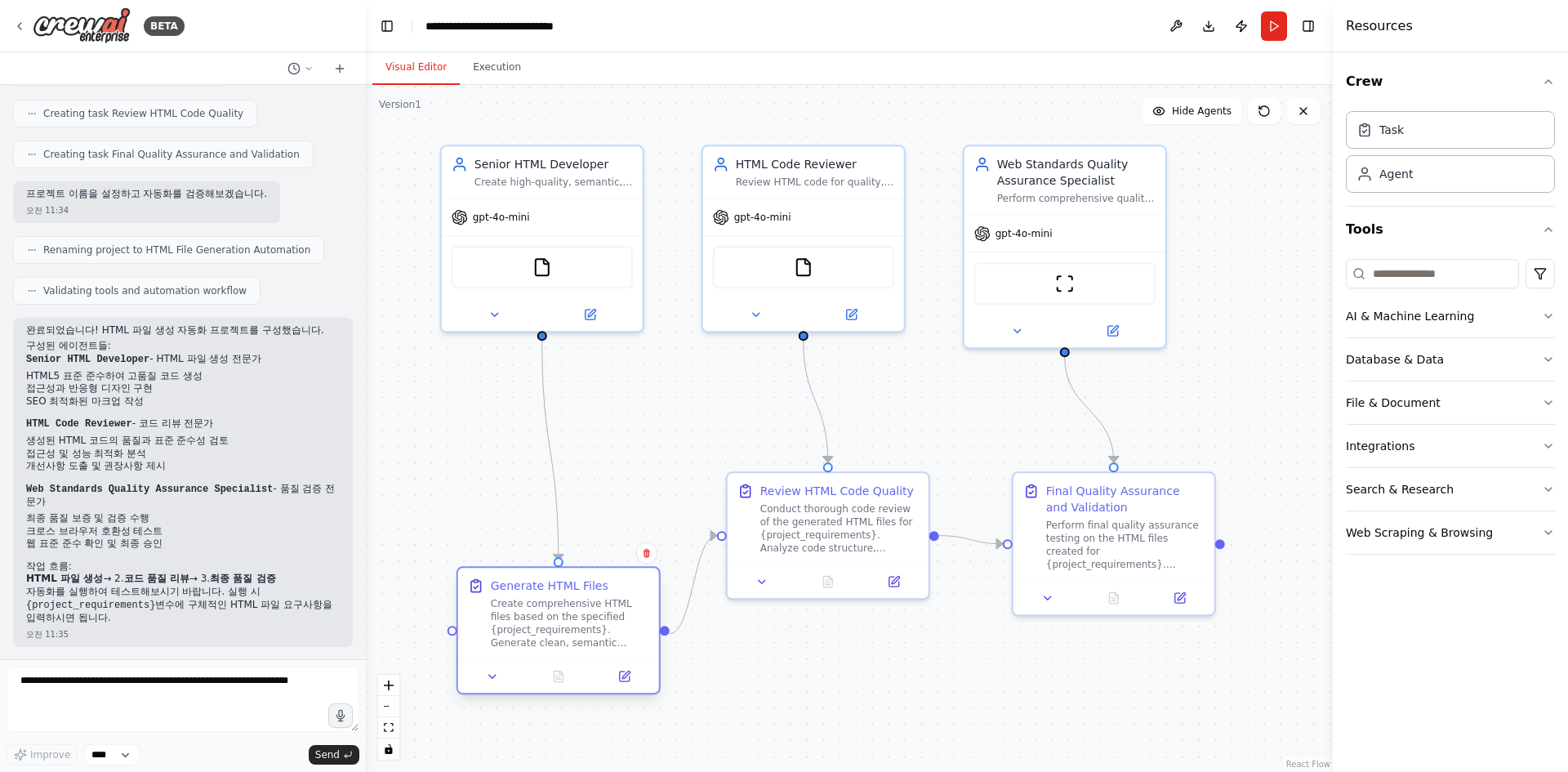
drag, startPoint x: 618, startPoint y: 518, endPoint x: 626, endPoint y: 613, distance: 95.3
click at [626, 613] on div "Create comprehensive HTML files based on the specified {project_requirements}. …" at bounding box center [570, 623] width 159 height 52
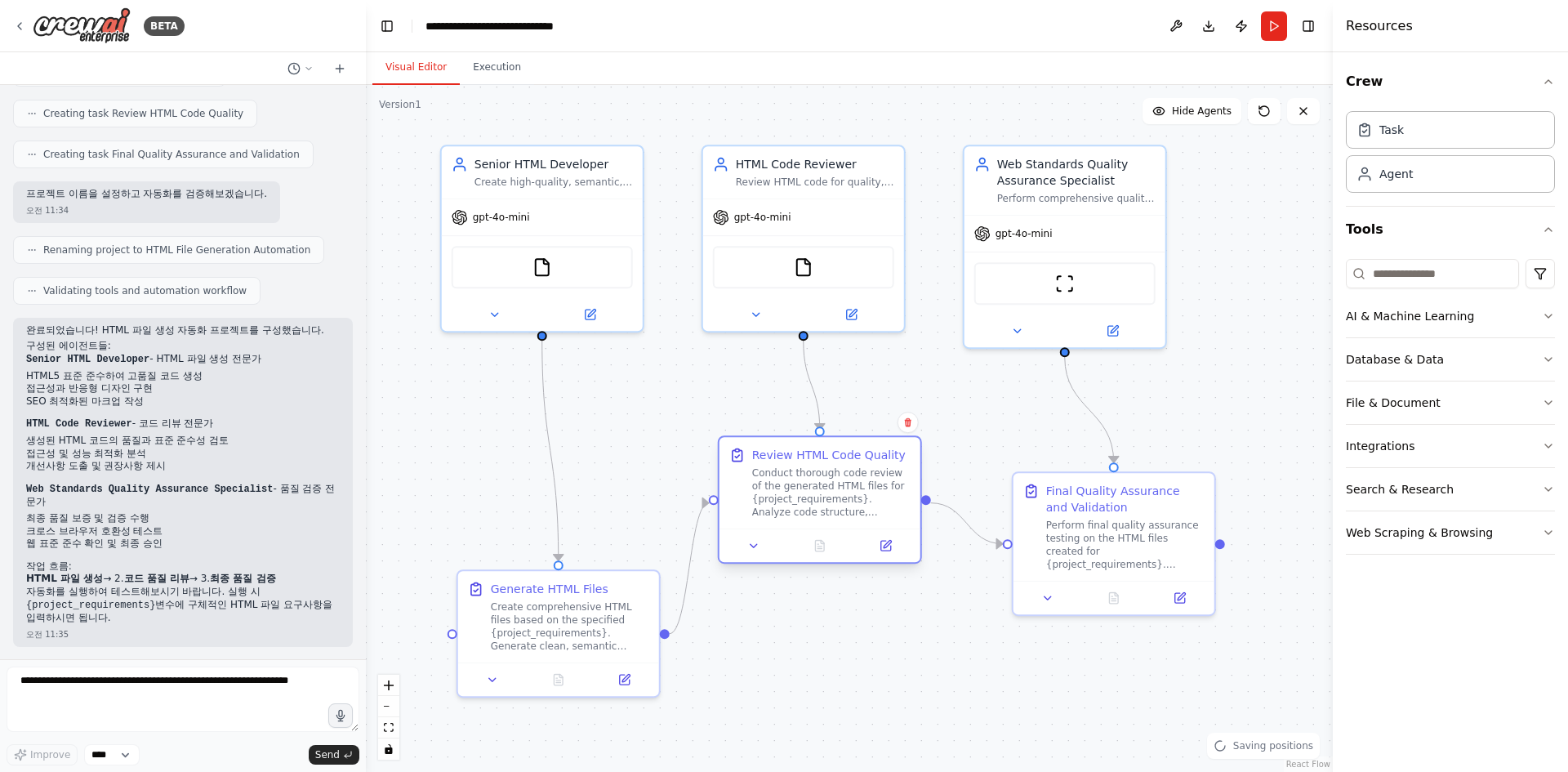
drag, startPoint x: 838, startPoint y: 561, endPoint x: 830, endPoint y: 534, distance: 28.2
click at [830, 534] on div at bounding box center [820, 545] width 201 height 33
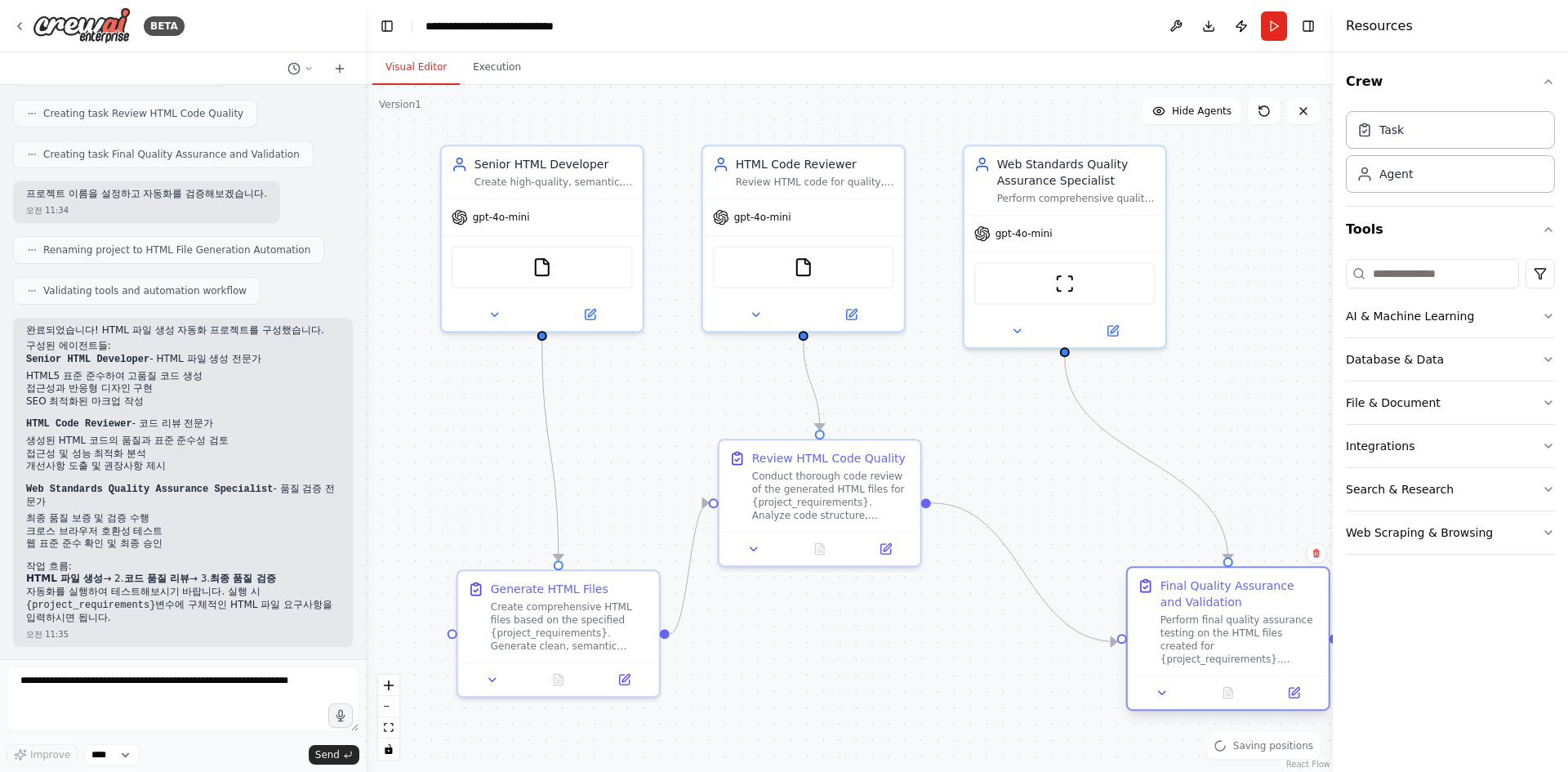
drag, startPoint x: 1106, startPoint y: 539, endPoint x: 1222, endPoint y: 634, distance: 149.9
click at [1222, 634] on div "Perform final quality assurance testing on the HTML files created for {project_…" at bounding box center [1240, 640] width 159 height 52
click at [1485, 349] on button "Database & Data" at bounding box center [1451, 359] width 209 height 42
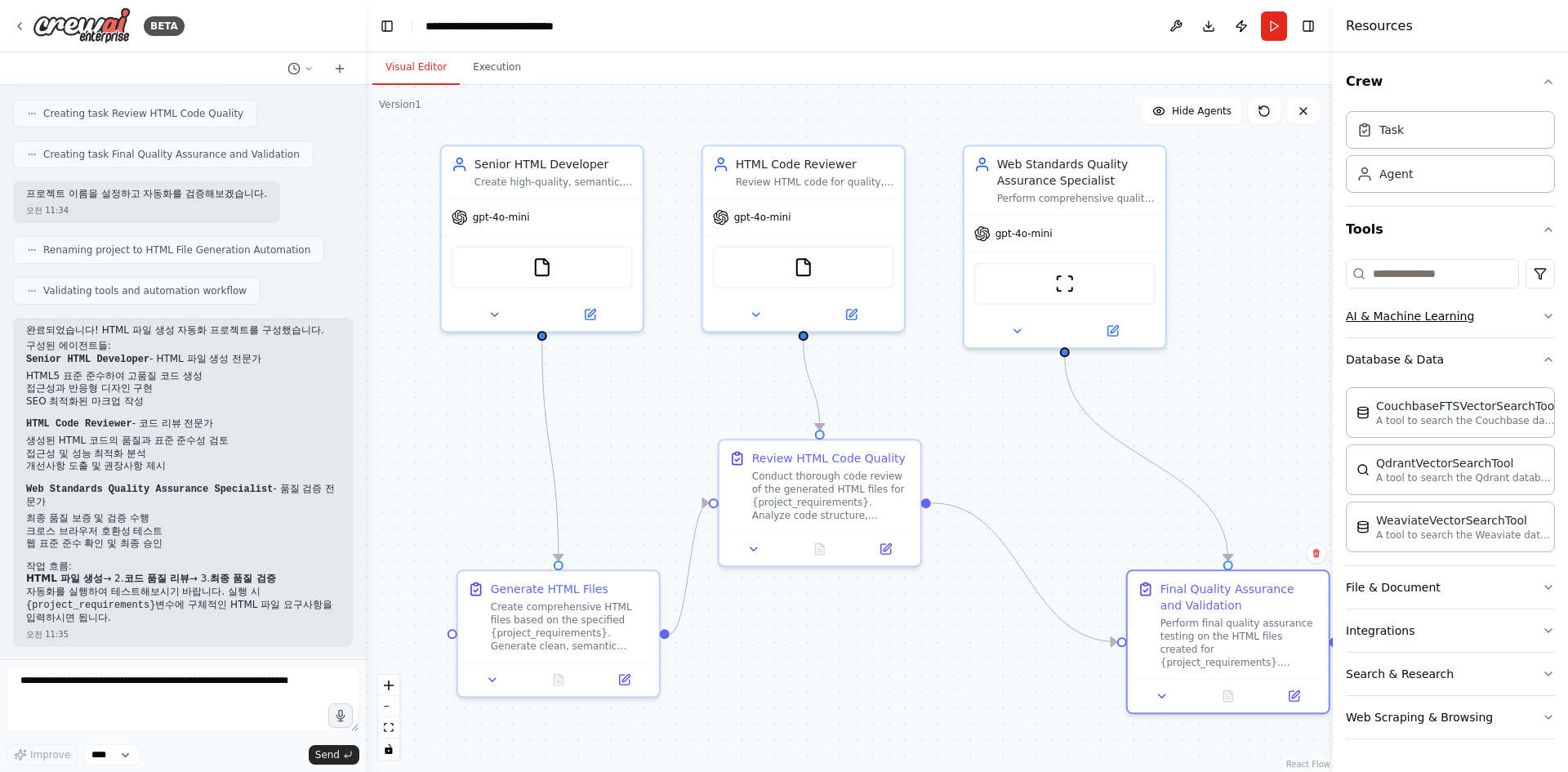
click at [1483, 320] on button "AI & Machine Learning" at bounding box center [1451, 315] width 209 height 42
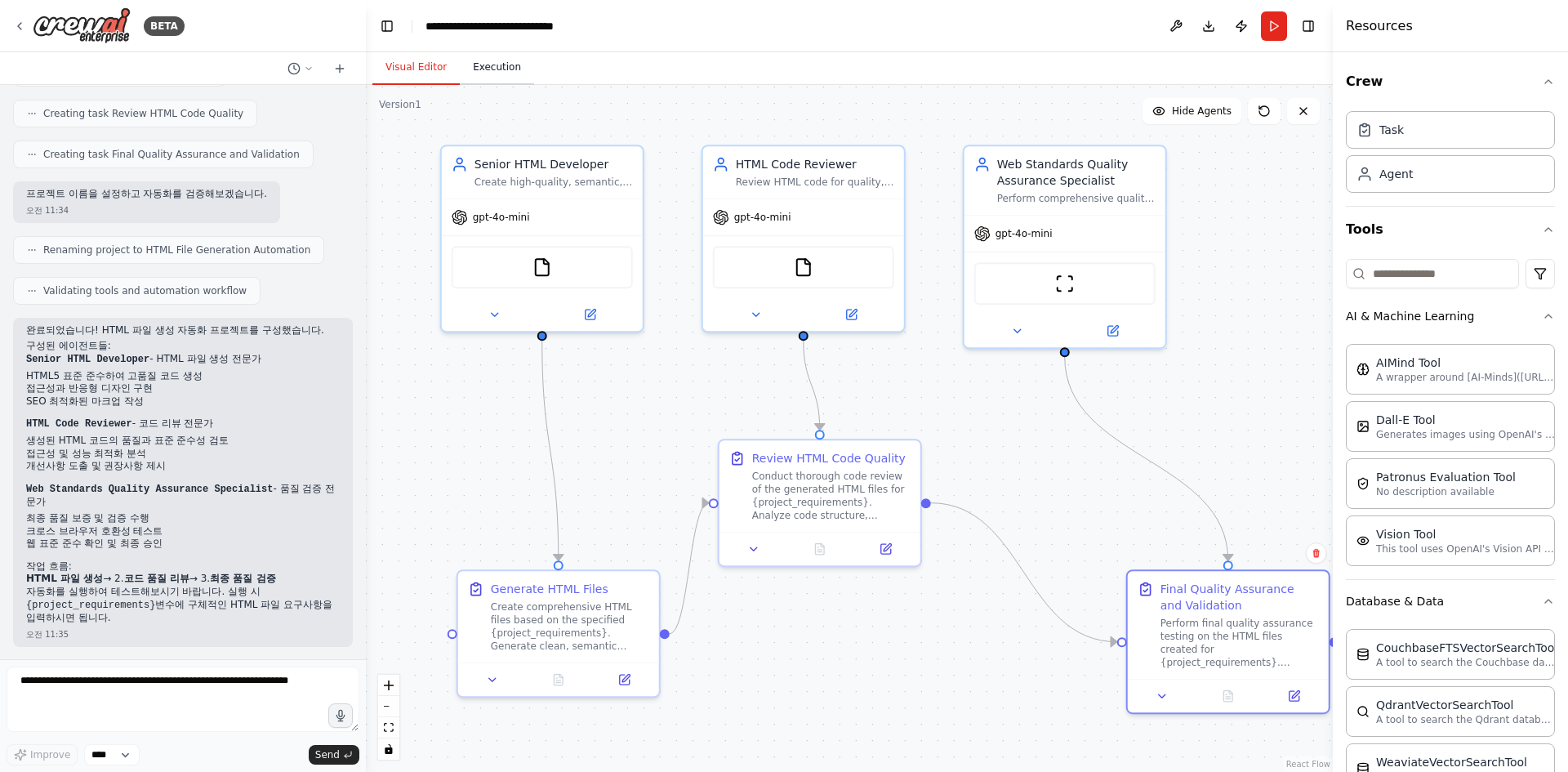
click at [480, 77] on button "Execution" at bounding box center [497, 68] width 75 height 34
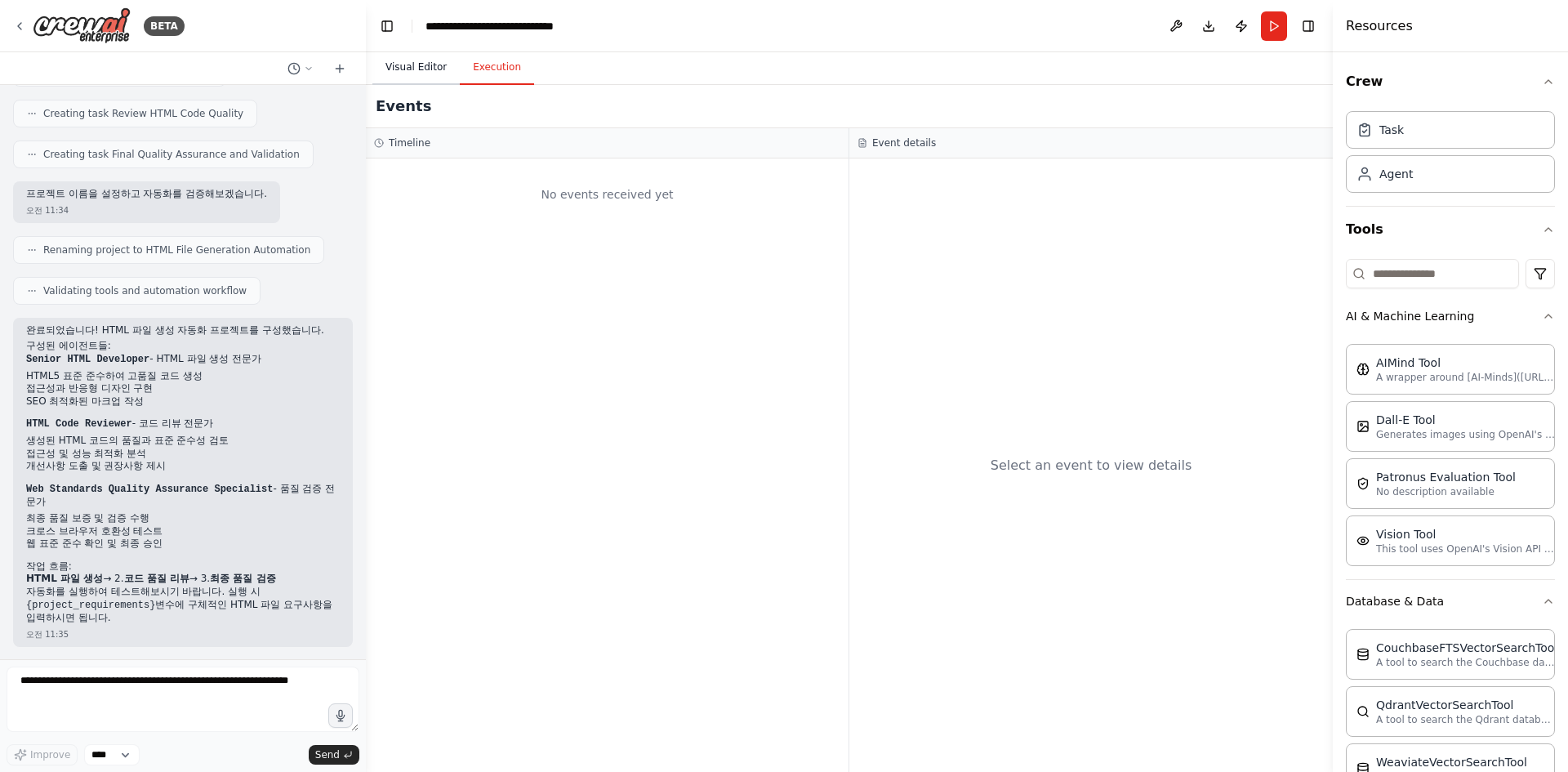
click at [418, 82] on button "Visual Editor" at bounding box center [416, 68] width 87 height 34
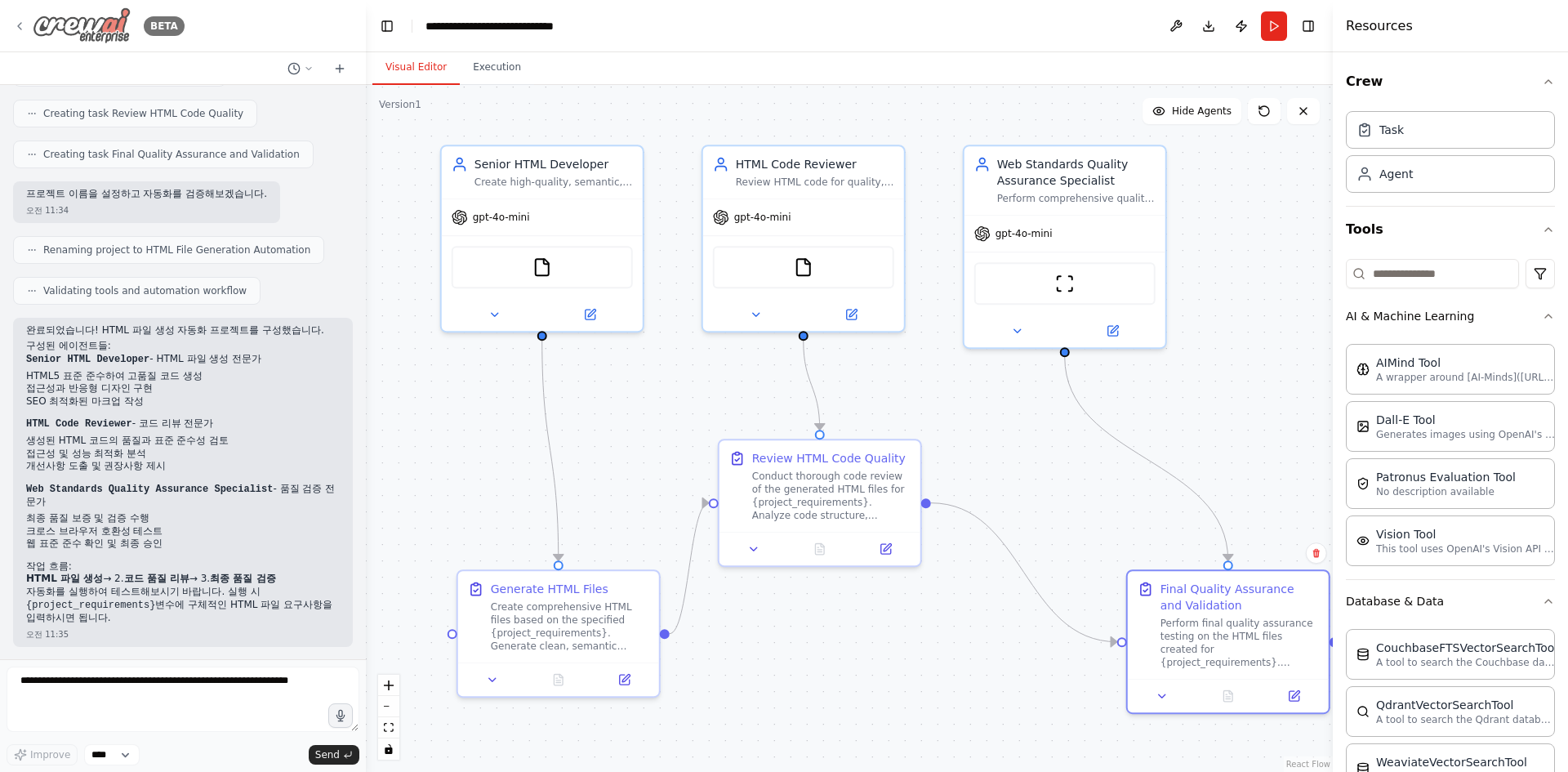
click at [119, 31] on img at bounding box center [81, 25] width 98 height 37
